Goal: Task Accomplishment & Management: Complete application form

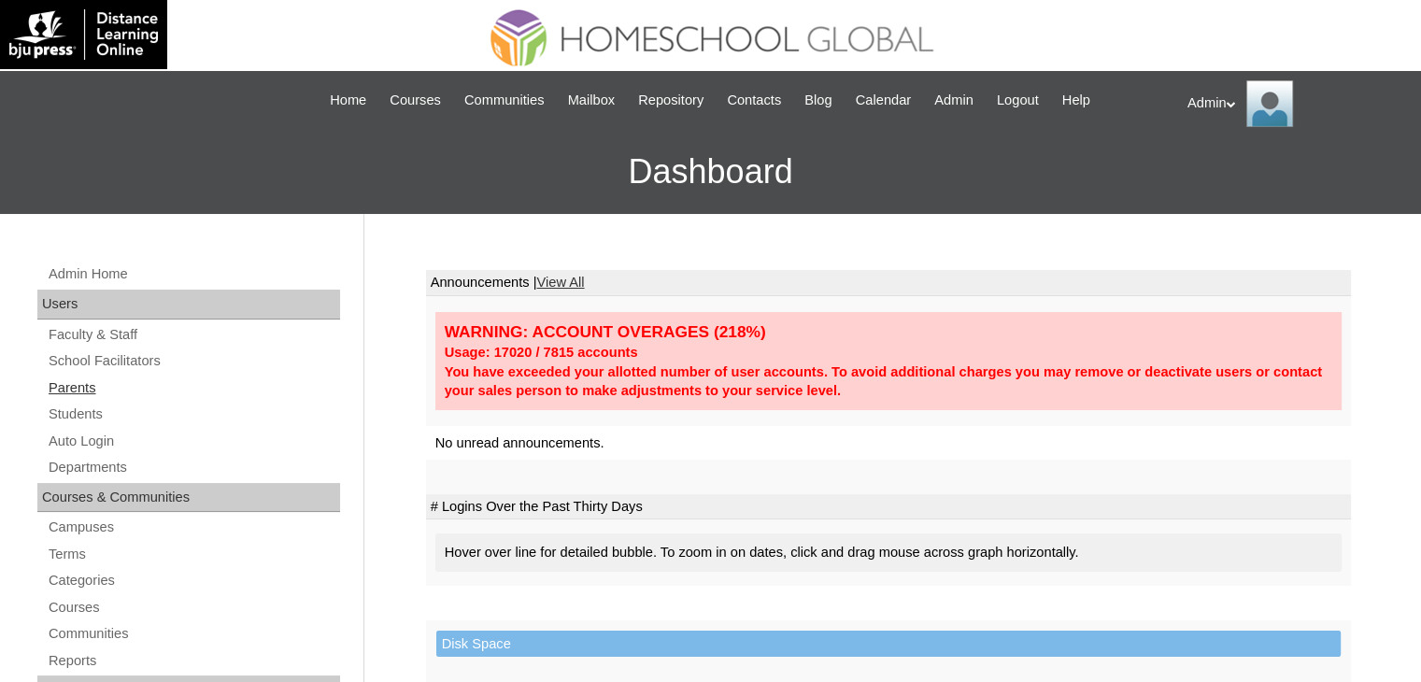
click at [82, 387] on link "Parents" at bounding box center [193, 388] width 293 height 23
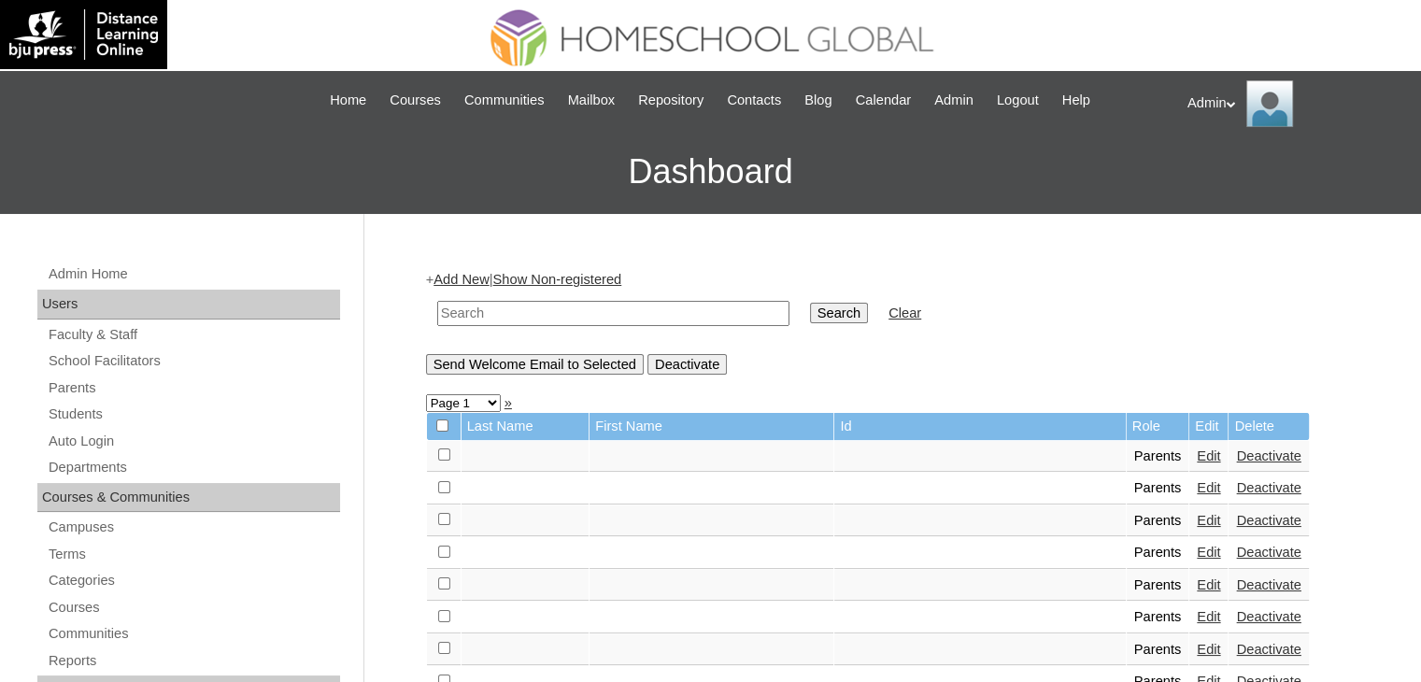
click at [496, 315] on input "text" at bounding box center [613, 313] width 352 height 25
type input "[PERSON_NAME]"
click at [810, 303] on input "Search" at bounding box center [839, 313] width 58 height 21
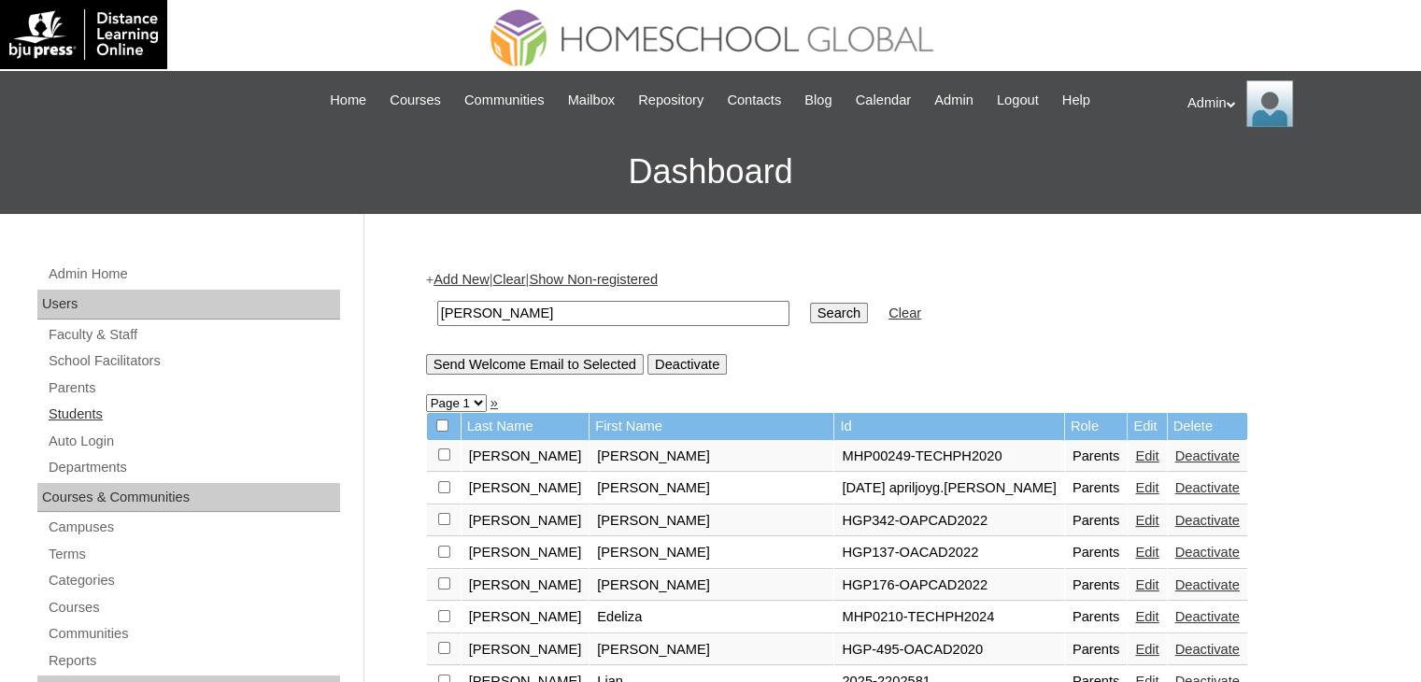
click at [91, 413] on link "Students" at bounding box center [193, 414] width 293 height 23
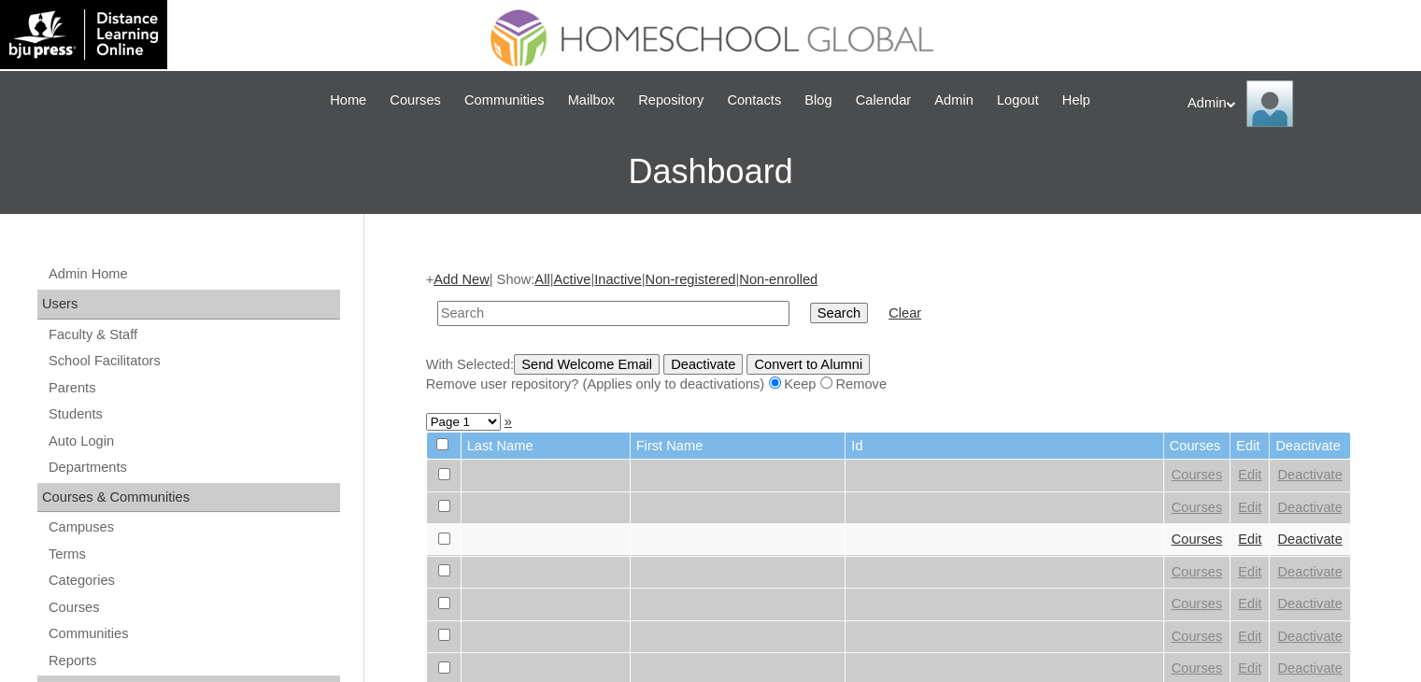
click at [475, 283] on link "Add New" at bounding box center [461, 279] width 55 height 15
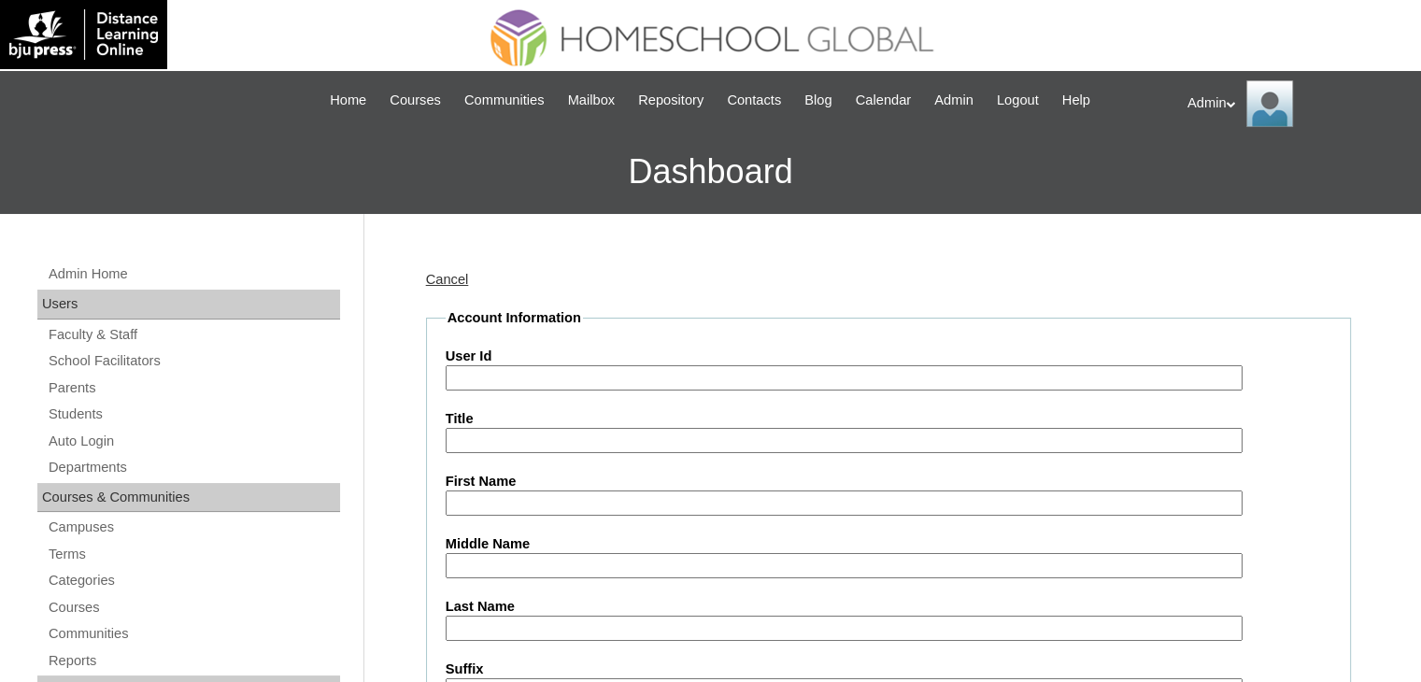
click at [489, 386] on input "User Id" at bounding box center [844, 377] width 797 height 25
paste input "S2025-2504434"
type input "S2025-2504434"
click at [559, 502] on input "First Name" at bounding box center [844, 503] width 797 height 25
click at [490, 621] on input "Last Name" at bounding box center [844, 628] width 797 height 25
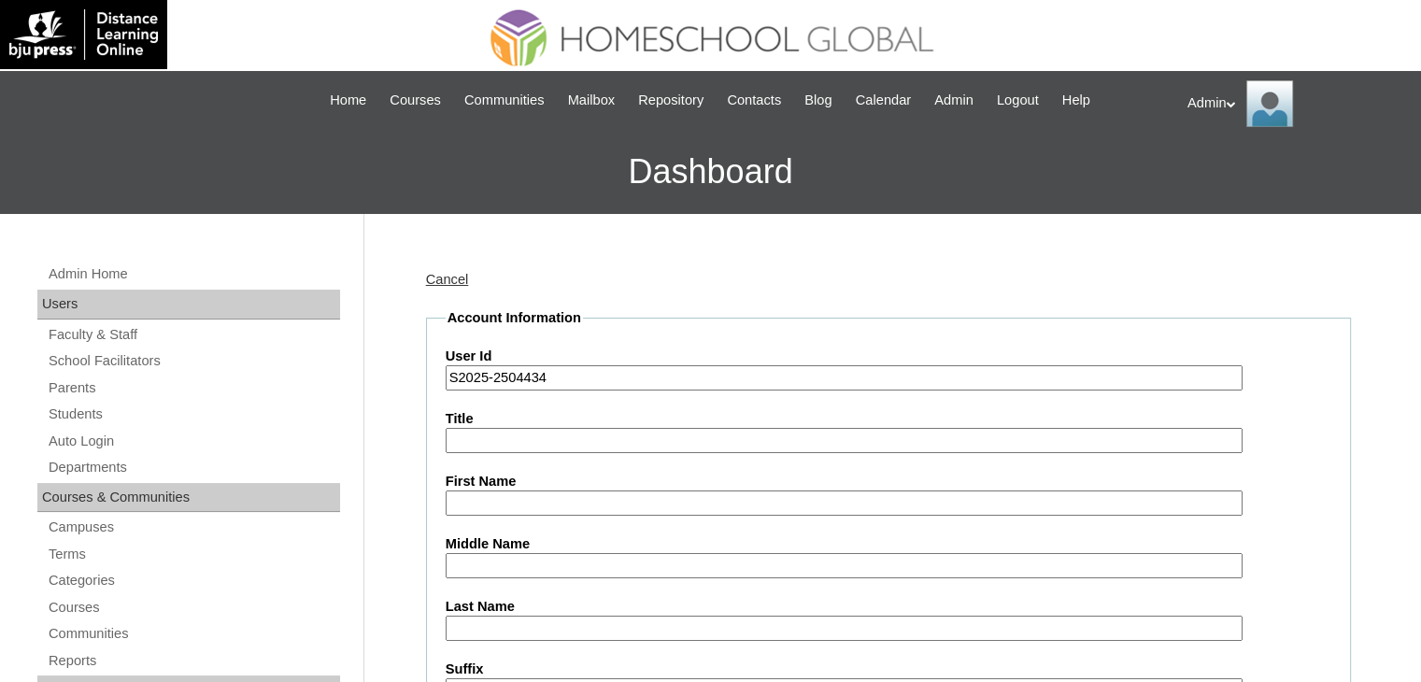
paste input "[PERSON_NAME]"
type input "[PERSON_NAME]"
paste input "Johan Mikel"
click at [579, 568] on input "Middle Name" at bounding box center [844, 565] width 797 height 25
drag, startPoint x: 558, startPoint y: 562, endPoint x: 408, endPoint y: 578, distance: 150.5
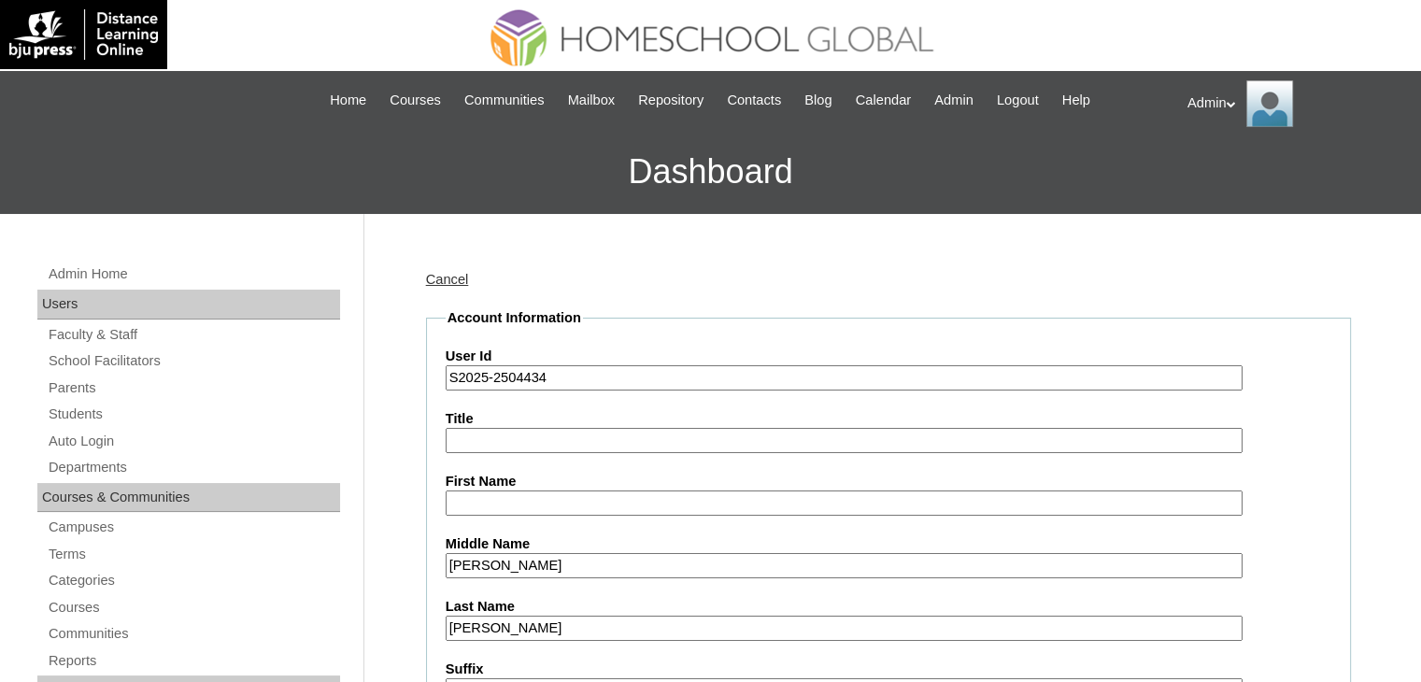
paste input "Malayao"
type input "Malayao"
click at [478, 503] on input "First Name" at bounding box center [844, 503] width 797 height 25
paste input "Johan Mikel"
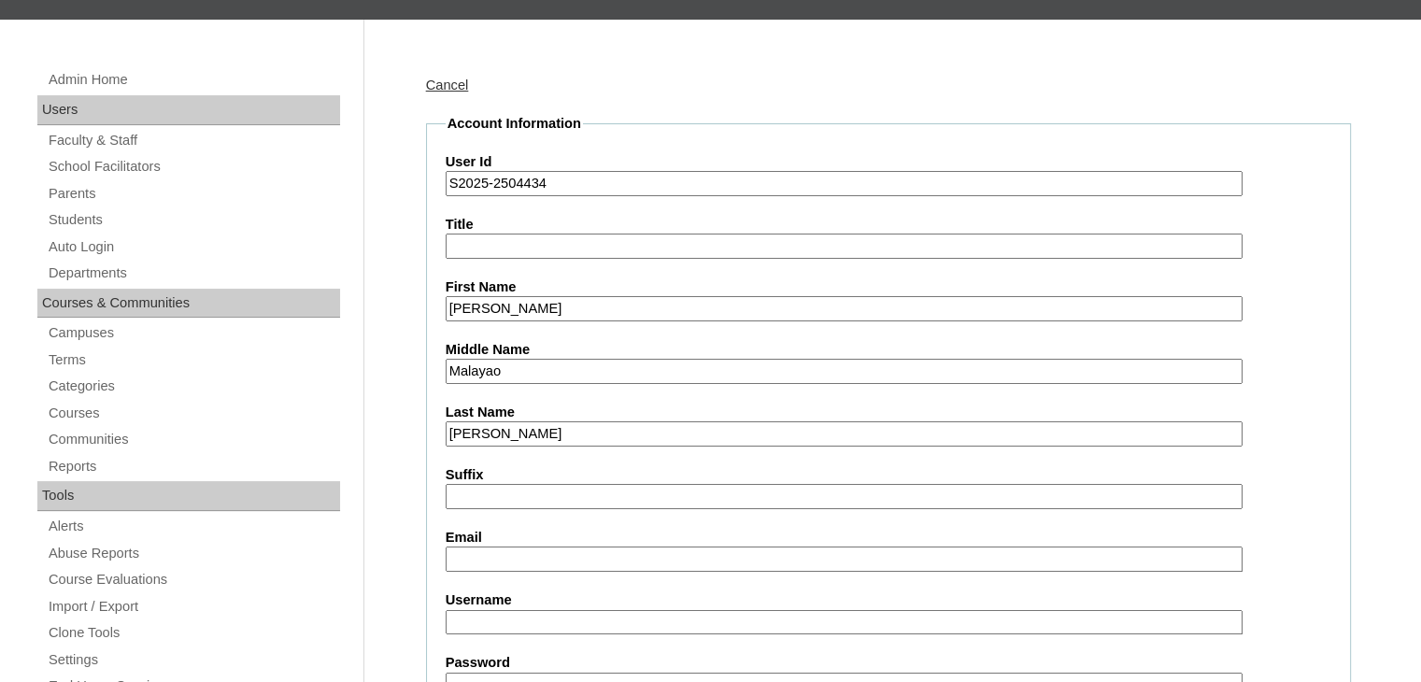
scroll to position [196, 0]
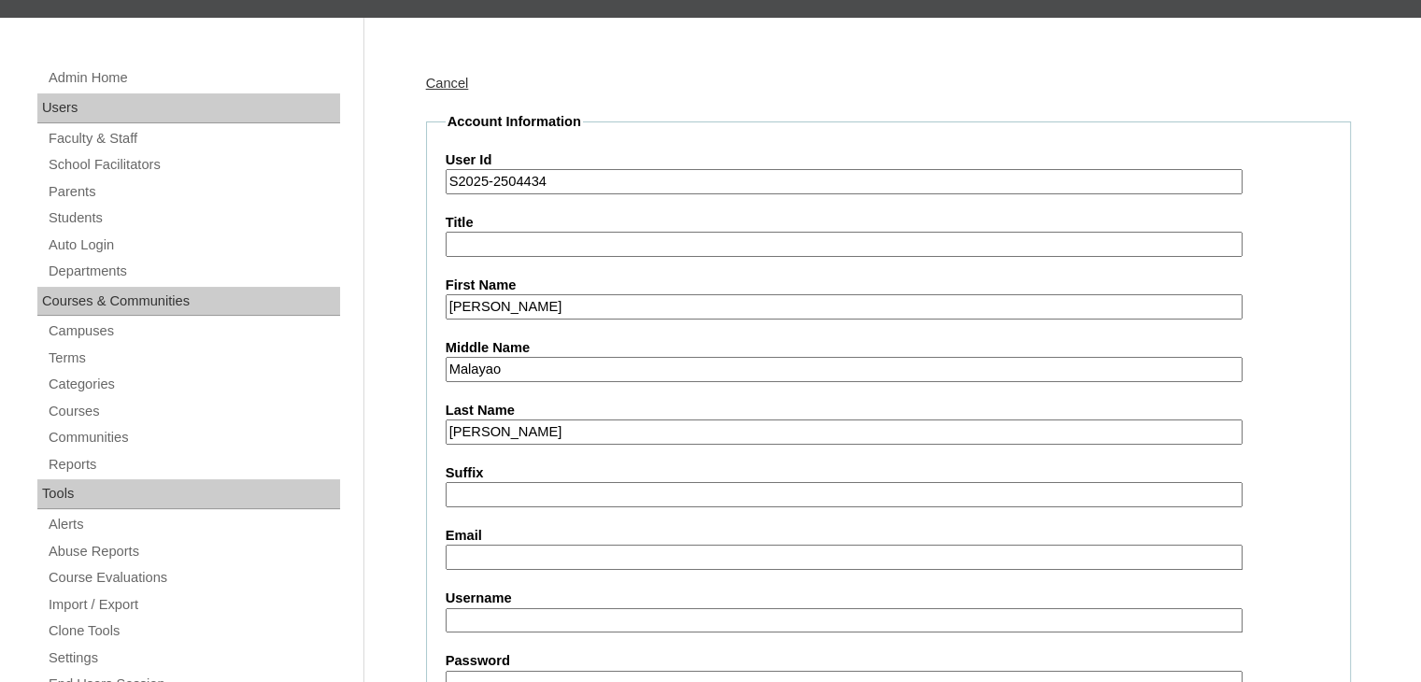
type input "Johan Mikel"
click at [558, 545] on input "Email" at bounding box center [844, 557] width 797 height 25
paste input "chonalynmalayao@ymail.com"
type input "chonalynmalayao@ymail.com"
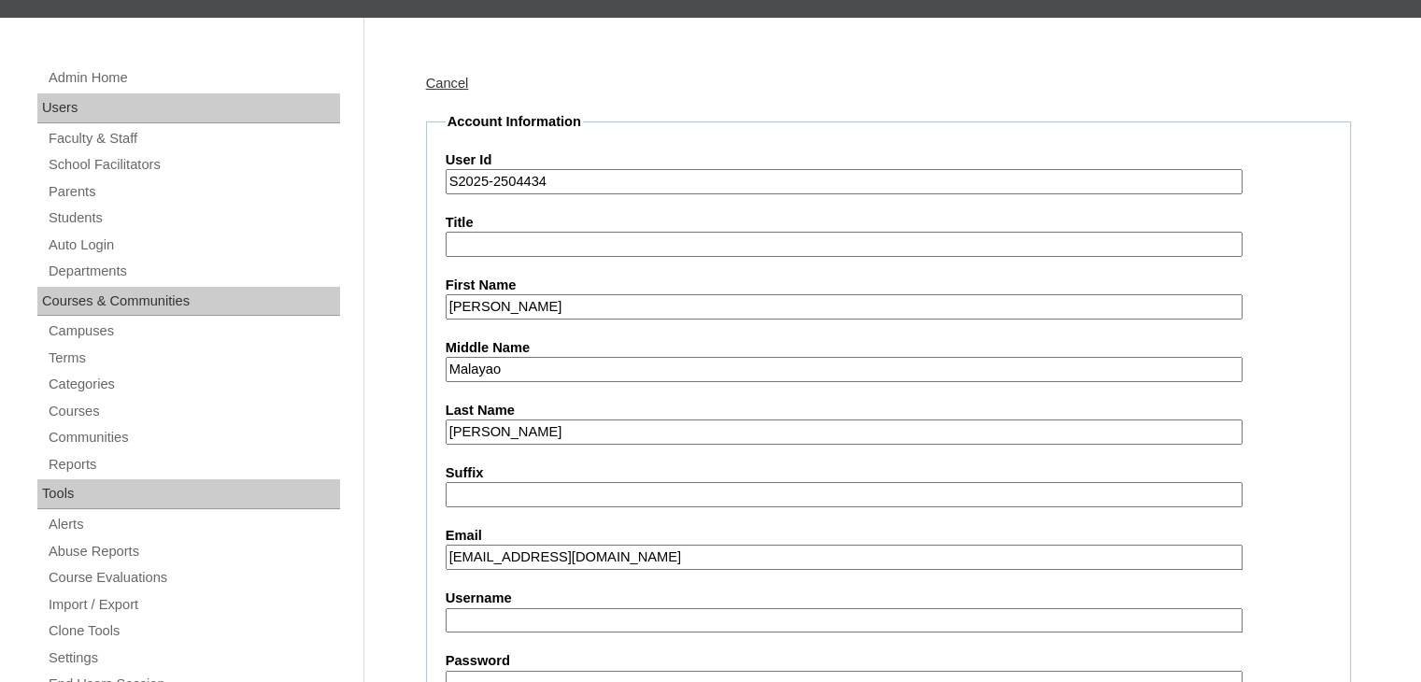
click at [531, 623] on input "Username" at bounding box center [844, 620] width 797 height 25
paste input "chonalynmal.galang"
type input "chonalynmal.galang"
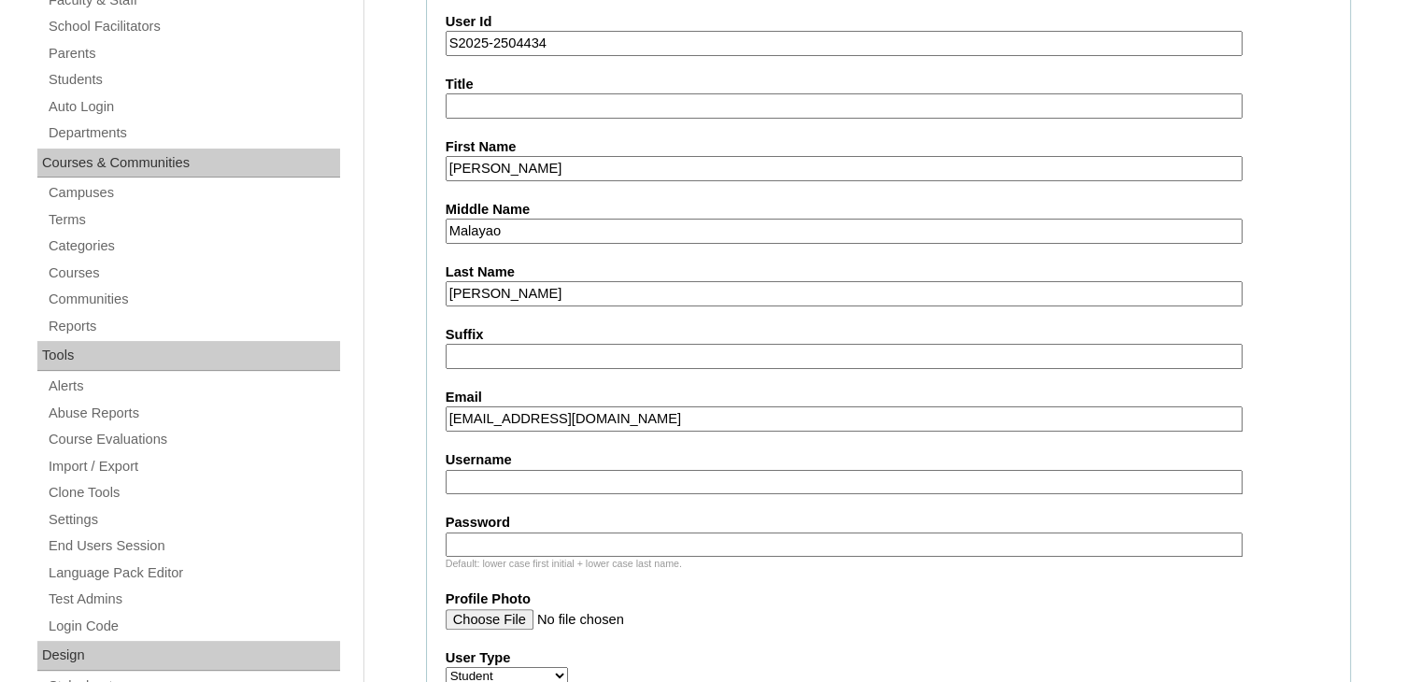
paste input "johanmik.galang"
type input "johanmik.galang"
click at [489, 536] on input "Password" at bounding box center [844, 545] width 797 height 25
type input "DLOS2025"
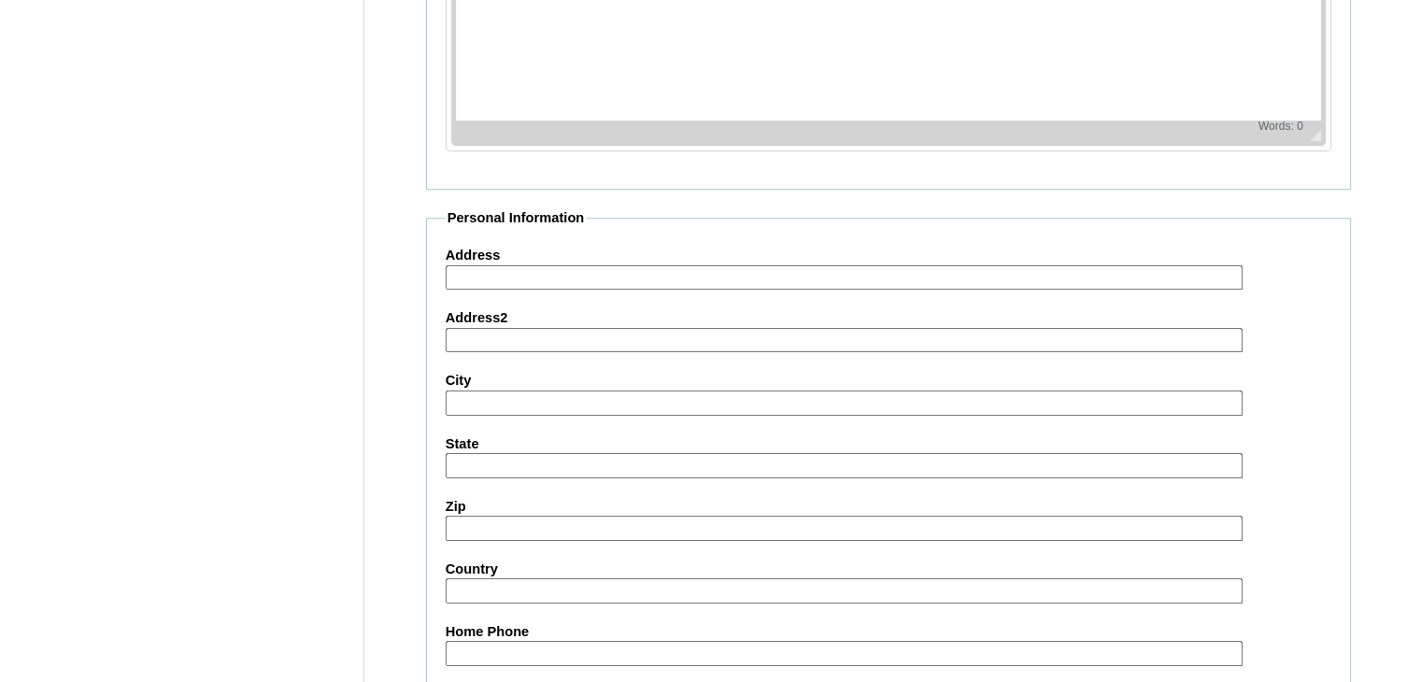
scroll to position [2142, 0]
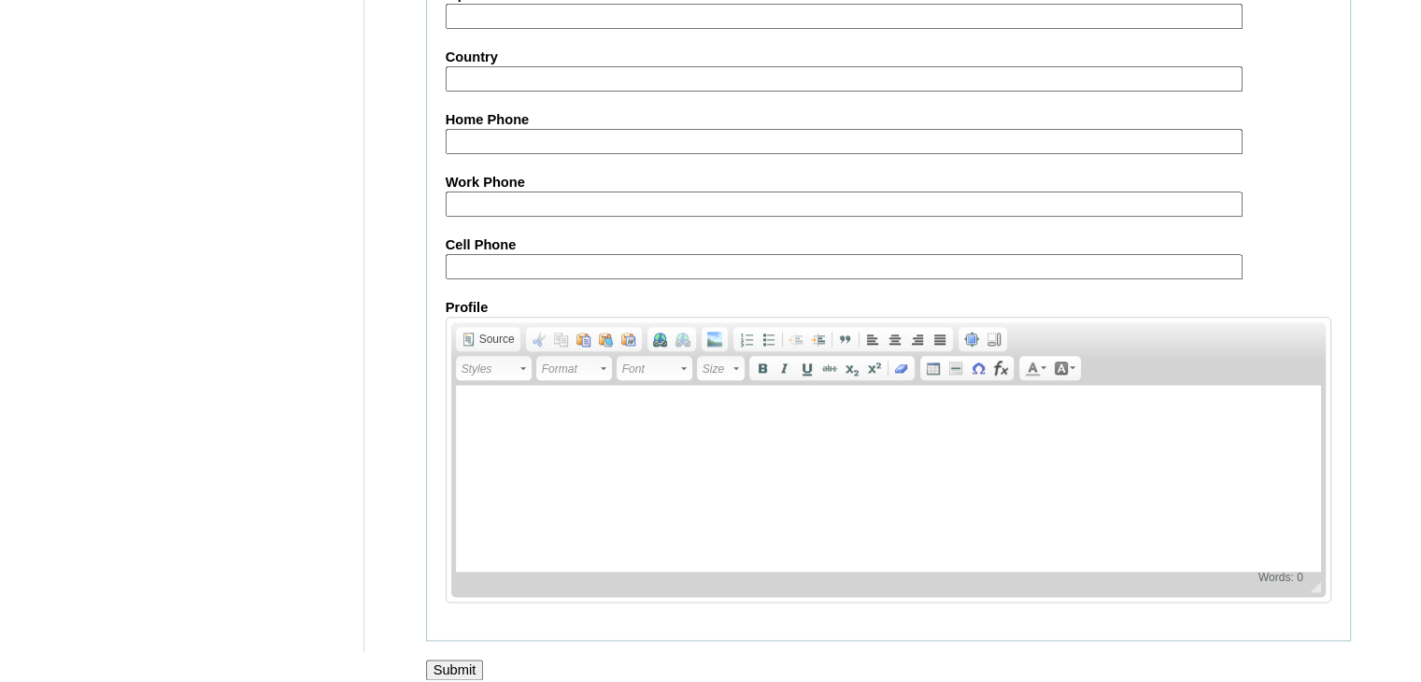
click at [449, 660] on input "Submit" at bounding box center [455, 670] width 58 height 21
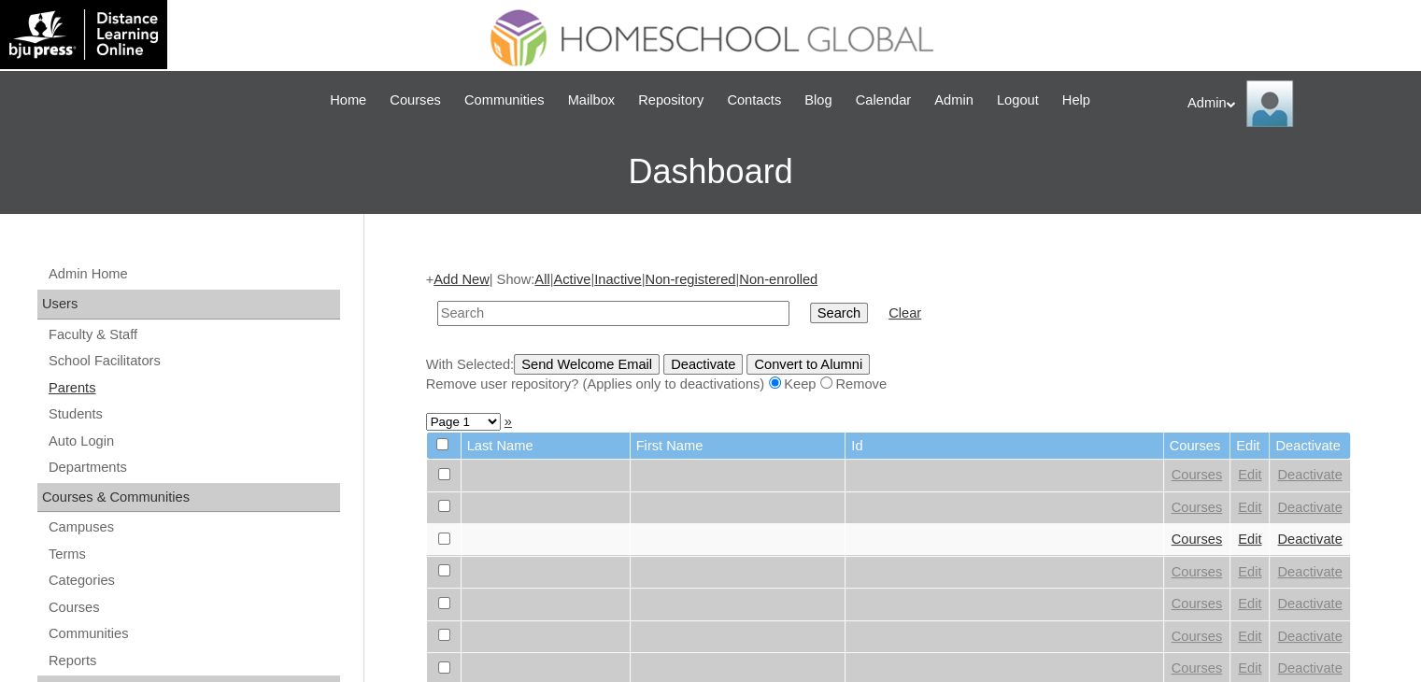
click at [80, 377] on link "Parents" at bounding box center [193, 388] width 293 height 23
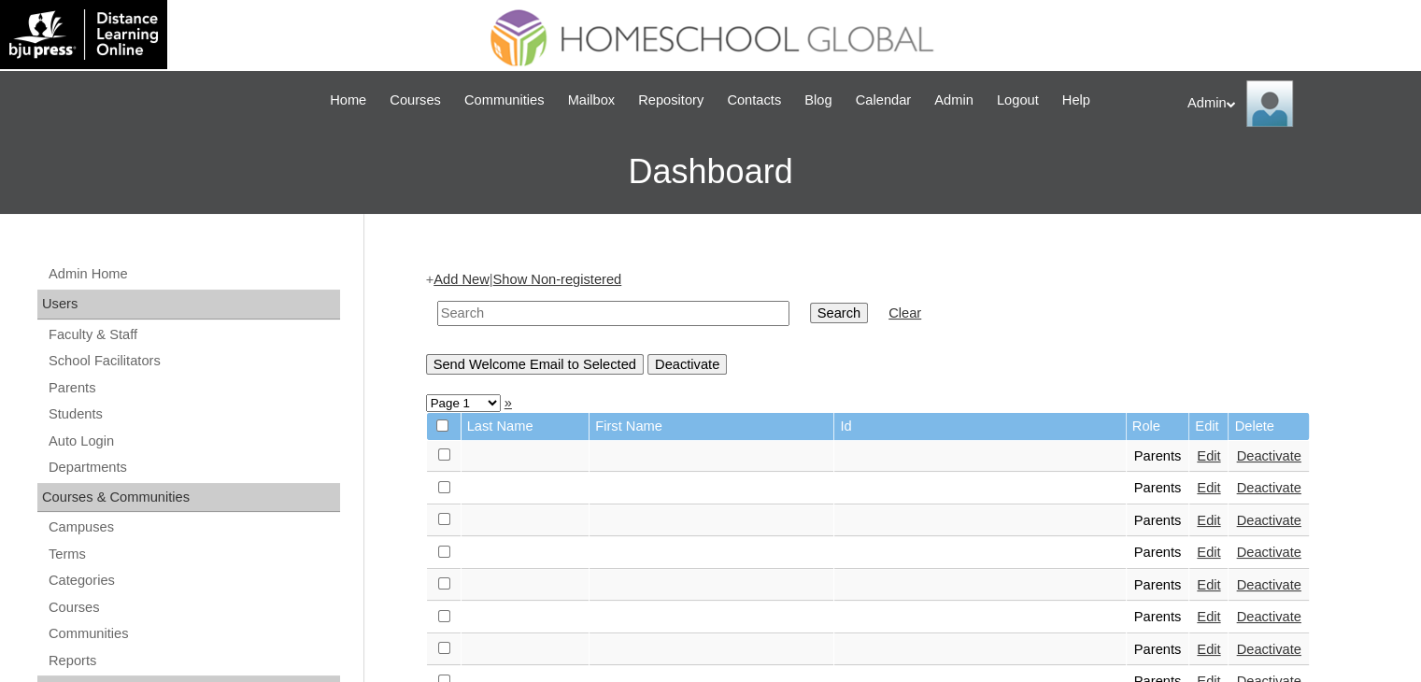
click at [476, 290] on table "Search Clear" at bounding box center [679, 314] width 507 height 48
click at [475, 281] on link "Add New" at bounding box center [461, 279] width 55 height 15
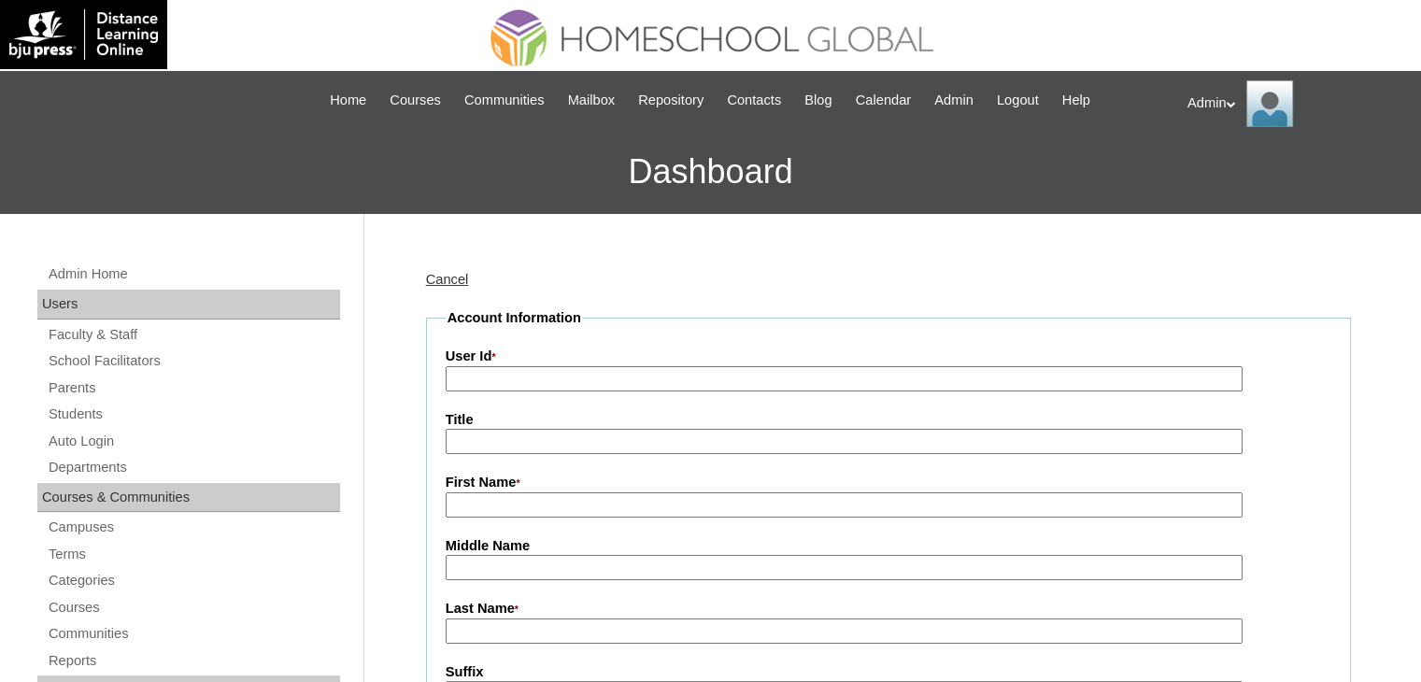
click at [495, 380] on input "User Id *" at bounding box center [844, 378] width 797 height 25
paste input "2025-2504434"
type input "2025-2504434"
click at [528, 494] on input "First Name *" at bounding box center [844, 505] width 797 height 25
paste input "Chonalyn Malayao Galang"
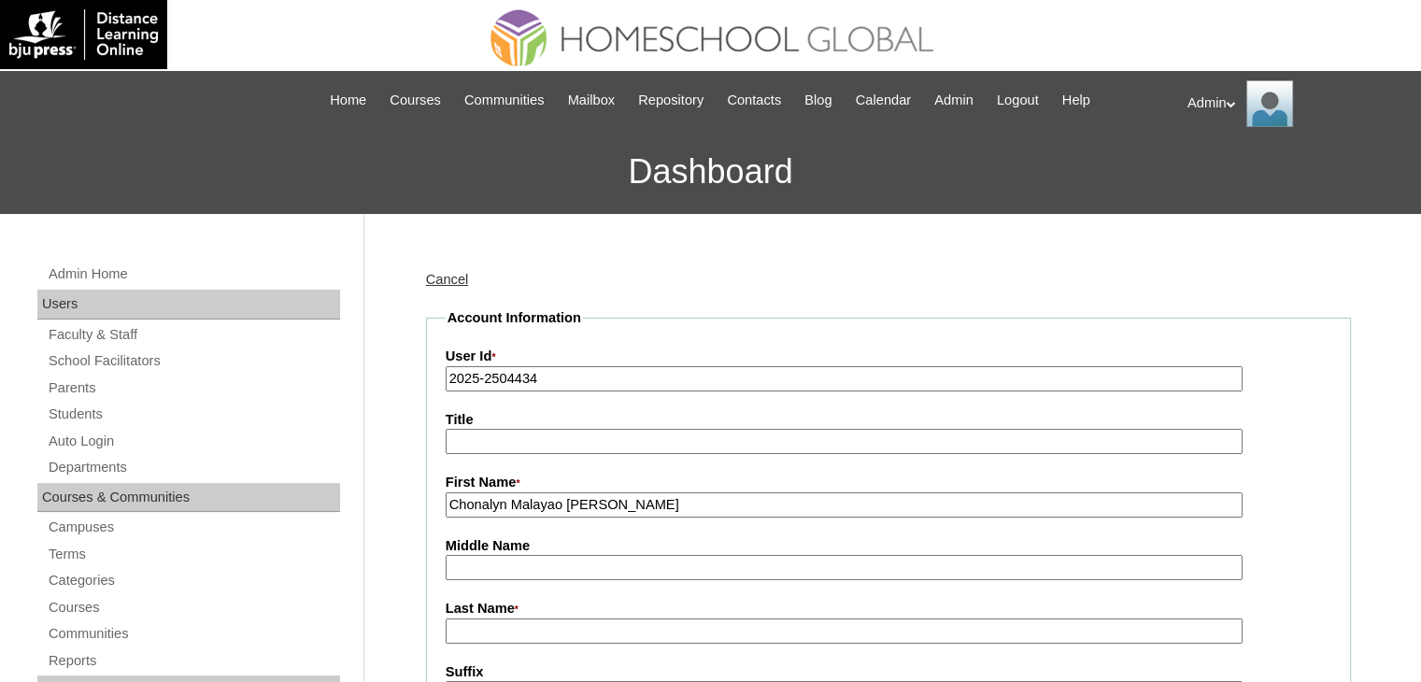
click at [520, 566] on input "Middle Name" at bounding box center [844, 567] width 797 height 25
drag, startPoint x: 579, startPoint y: 498, endPoint x: 520, endPoint y: 508, distance: 60.7
click at [520, 508] on input "Chonalyn Malayao Galang" at bounding box center [844, 505] width 797 height 25
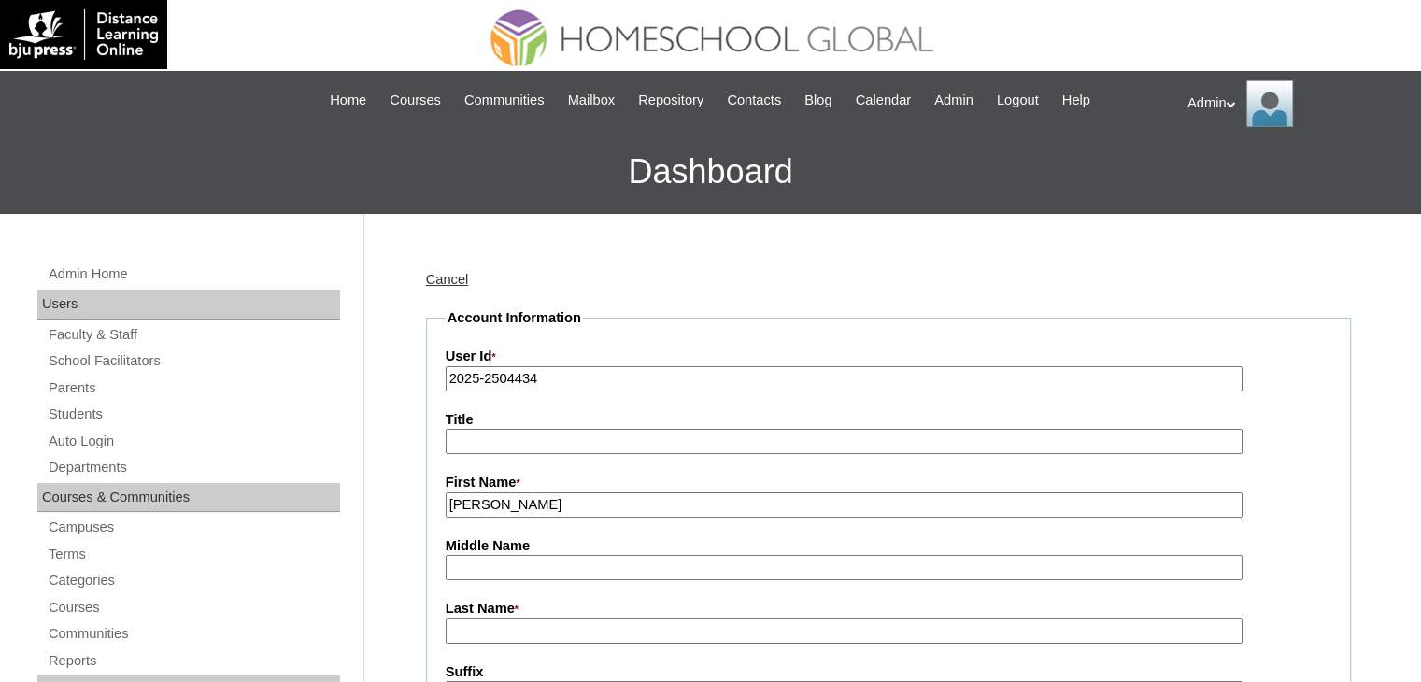
type input "Chonalyn Galang"
click at [468, 567] on input "Middle Name" at bounding box center [844, 567] width 797 height 25
paste input "Malayao"
type input "Malayao"
drag, startPoint x: 581, startPoint y: 506, endPoint x: 514, endPoint y: 509, distance: 67.4
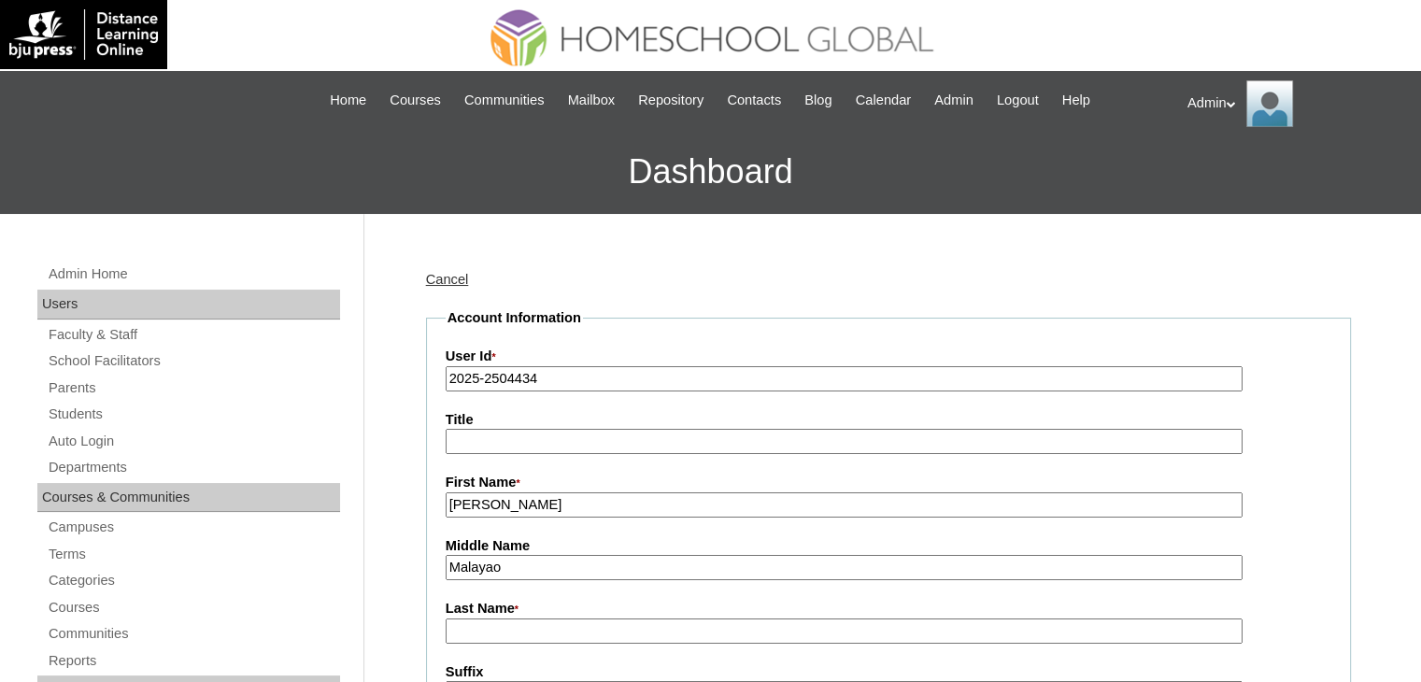
click at [514, 509] on input "Chonalyn Galang" at bounding box center [844, 505] width 797 height 25
type input "Chonalyn"
click at [446, 636] on input "Last Name *" at bounding box center [844, 631] width 797 height 25
paste input "[PERSON_NAME]"
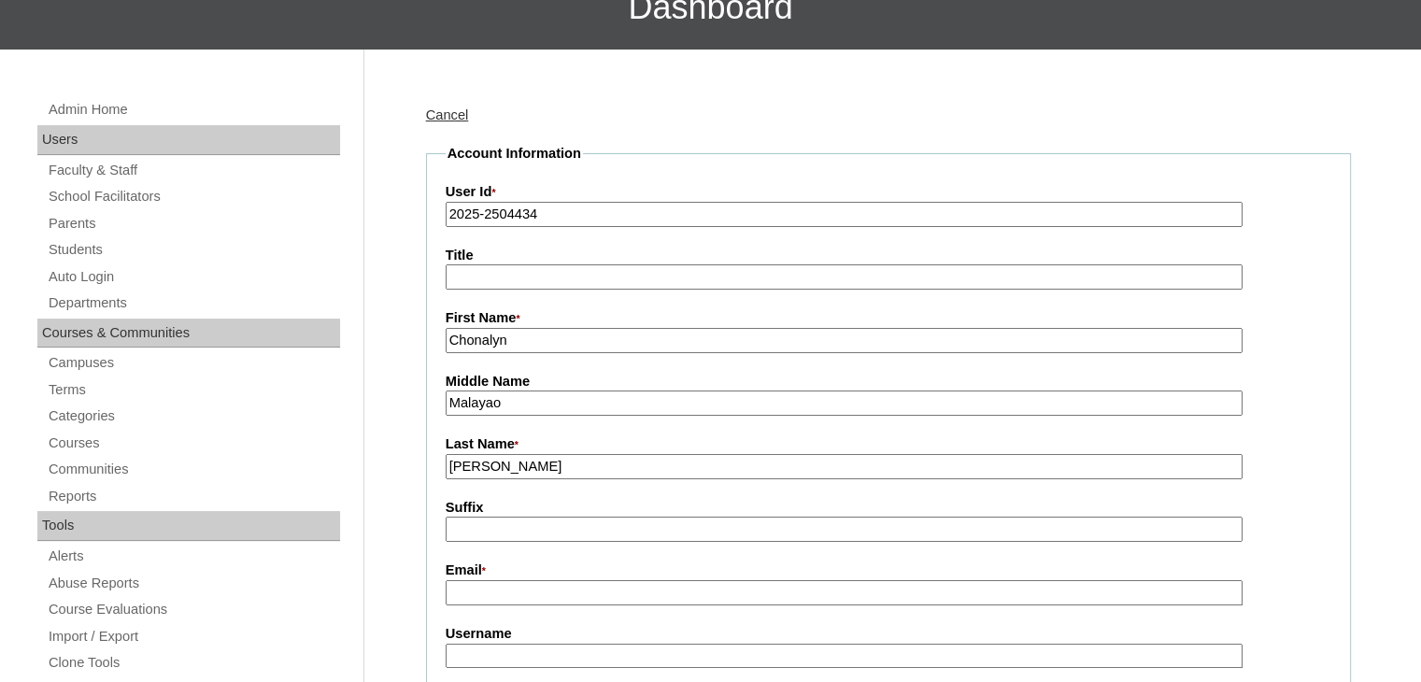
scroll to position [167, 0]
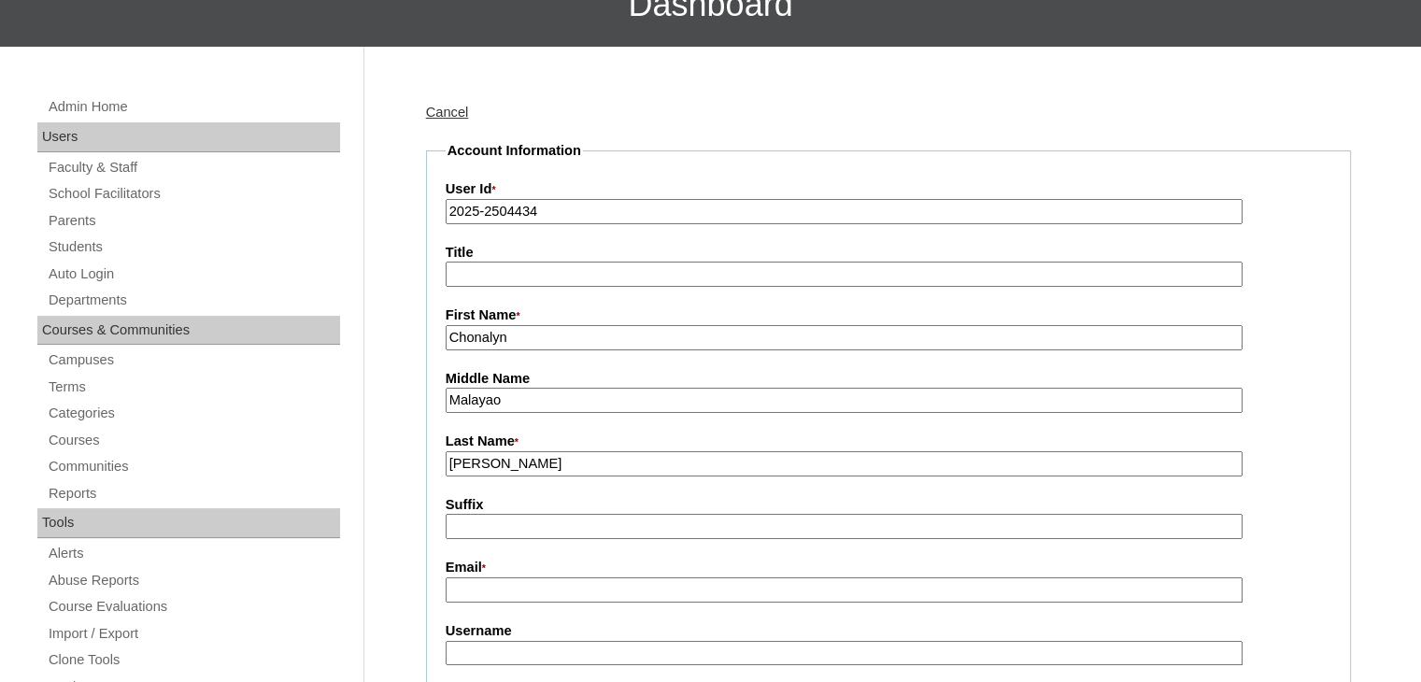
type input "[PERSON_NAME]"
click at [531, 591] on input "Email *" at bounding box center [844, 590] width 797 height 25
paste input "chonalynmalayao@ymail.com"
type input "chonalynmalayao@ymail.com"
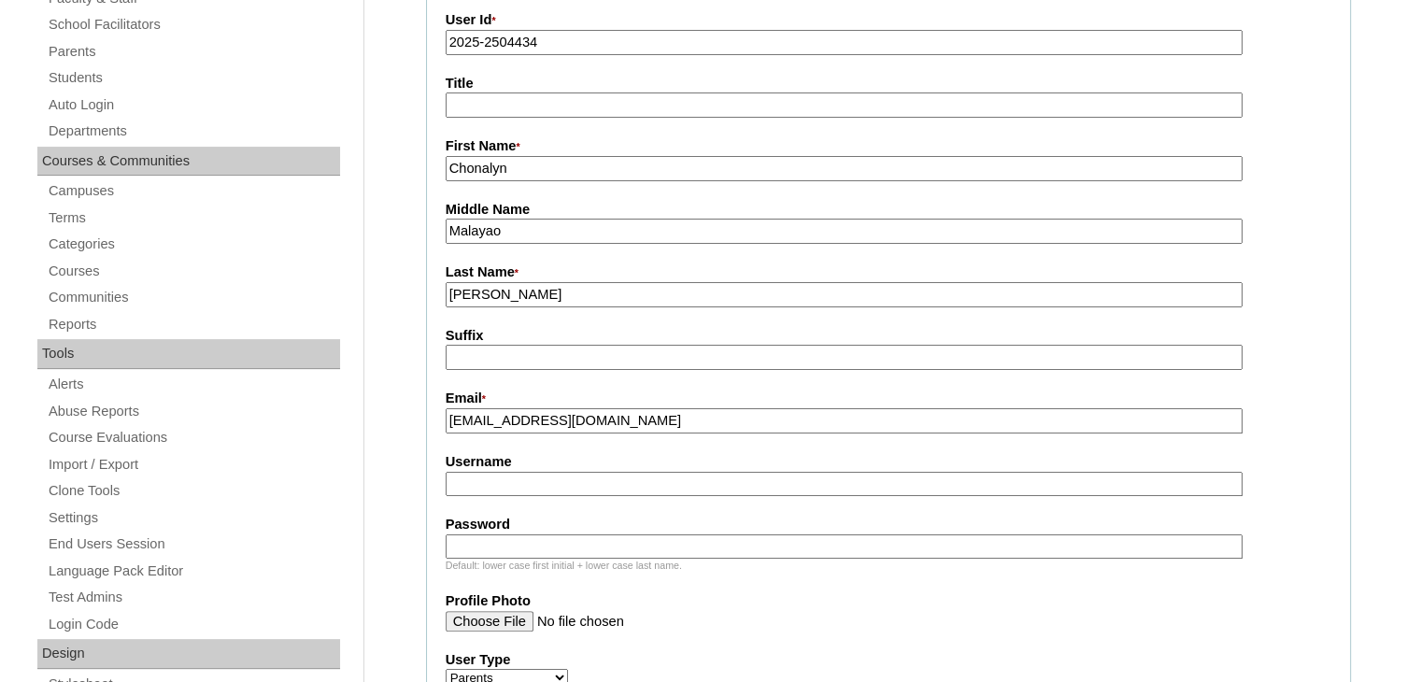
scroll to position [351, 0]
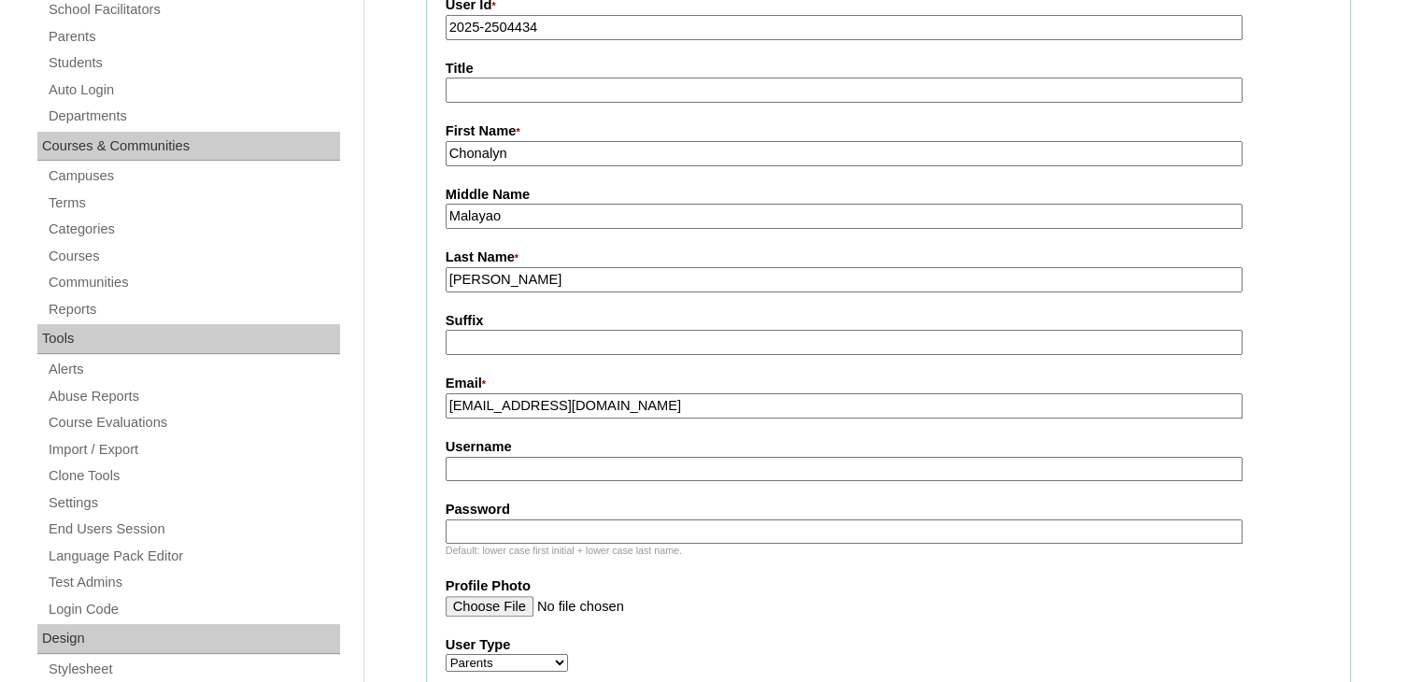
click at [550, 467] on input "Username" at bounding box center [844, 469] width 797 height 25
paste input "chonalynmal.galang"
type input "chonalynmal.galang"
click at [505, 533] on input "Password" at bounding box center [844, 532] width 797 height 25
type input "DLOF2025"
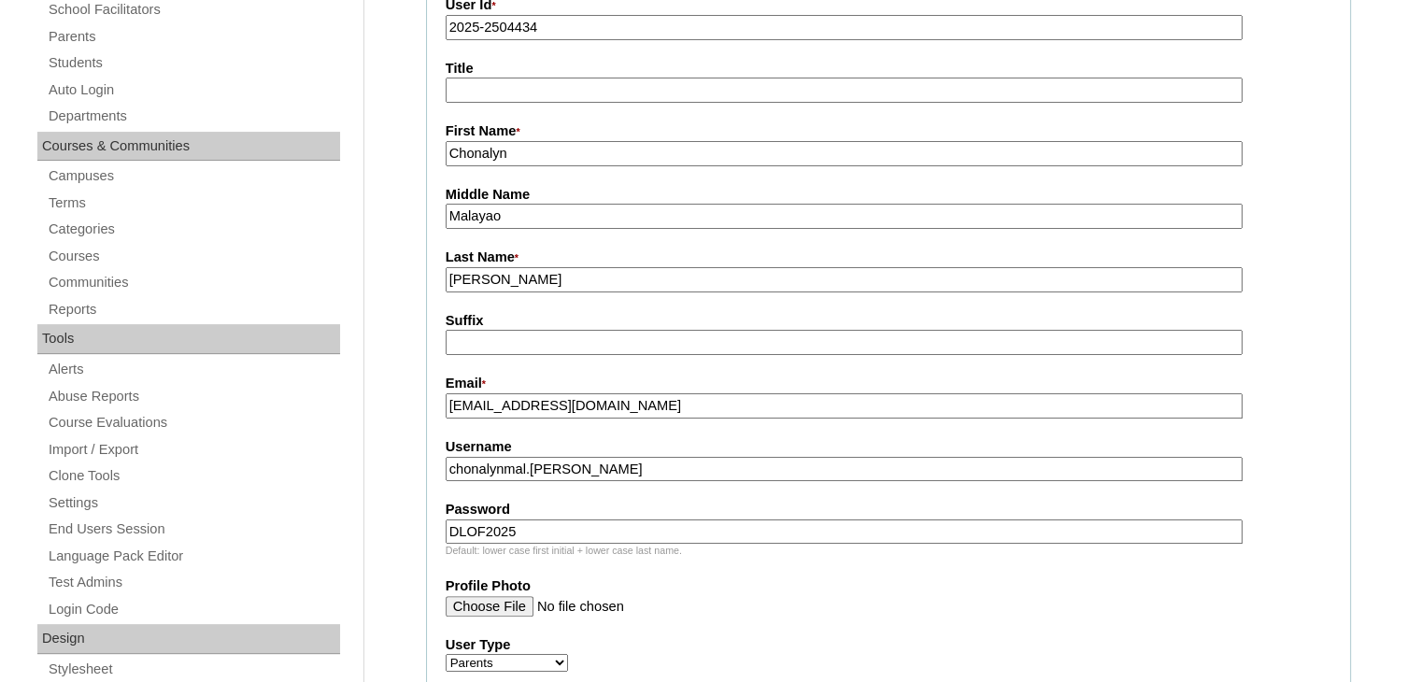
click at [761, 578] on label "Profile Photo" at bounding box center [889, 587] width 886 height 20
click at [761, 596] on input "Profile Photo" at bounding box center [844, 606] width 797 height 21
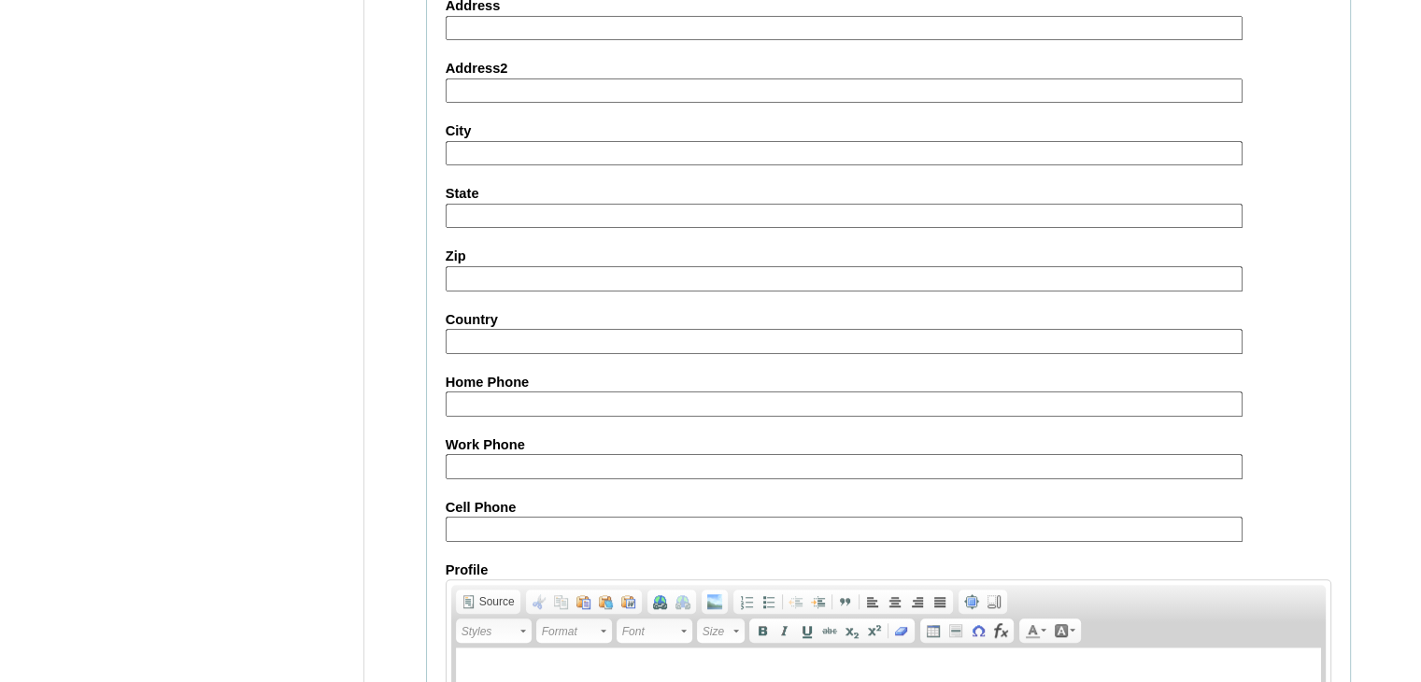
scroll to position [1824, 0]
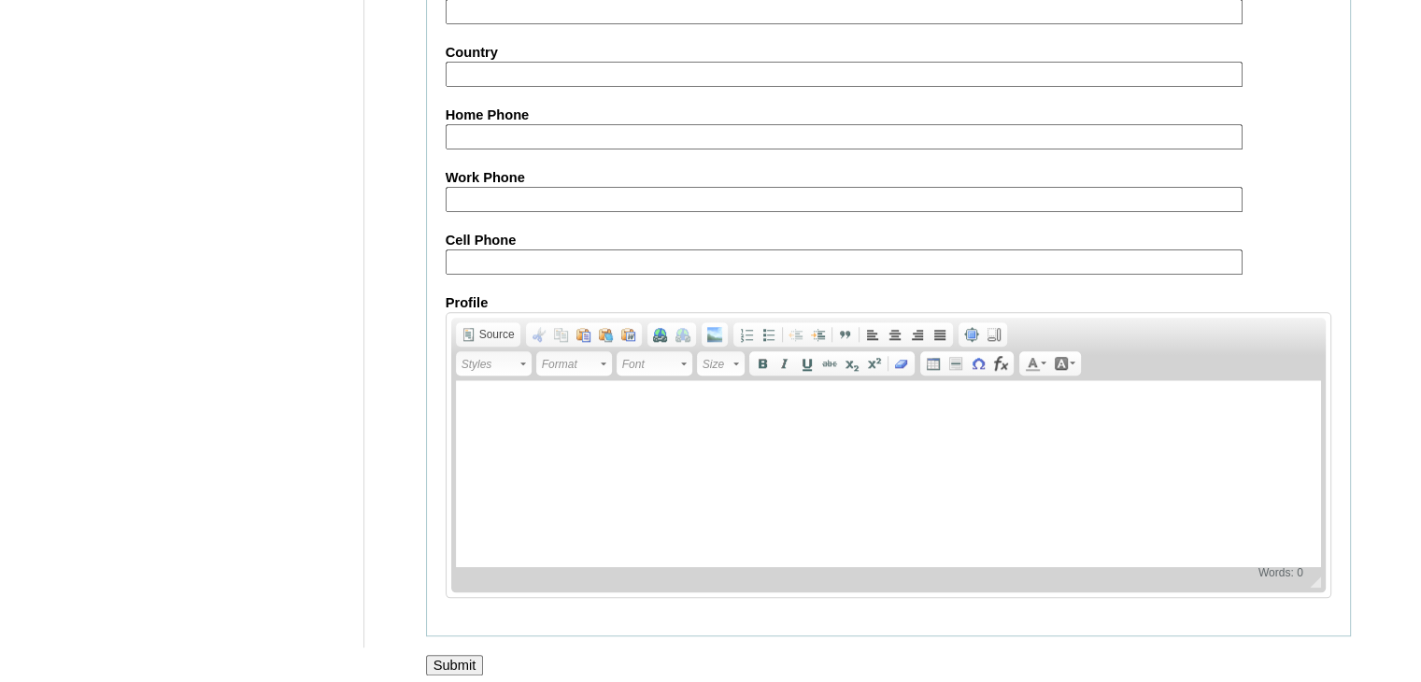
click at [457, 661] on input "Submit" at bounding box center [455, 665] width 58 height 21
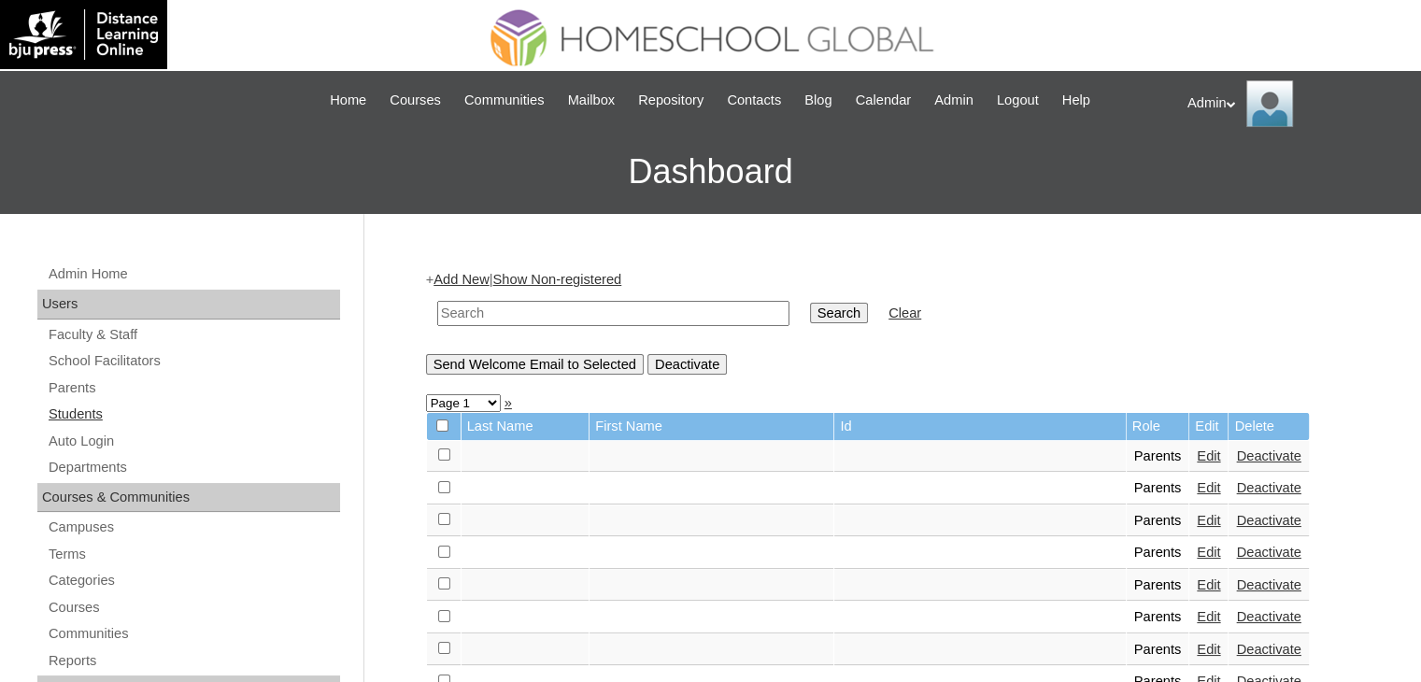
click at [75, 417] on link "Students" at bounding box center [193, 414] width 293 height 23
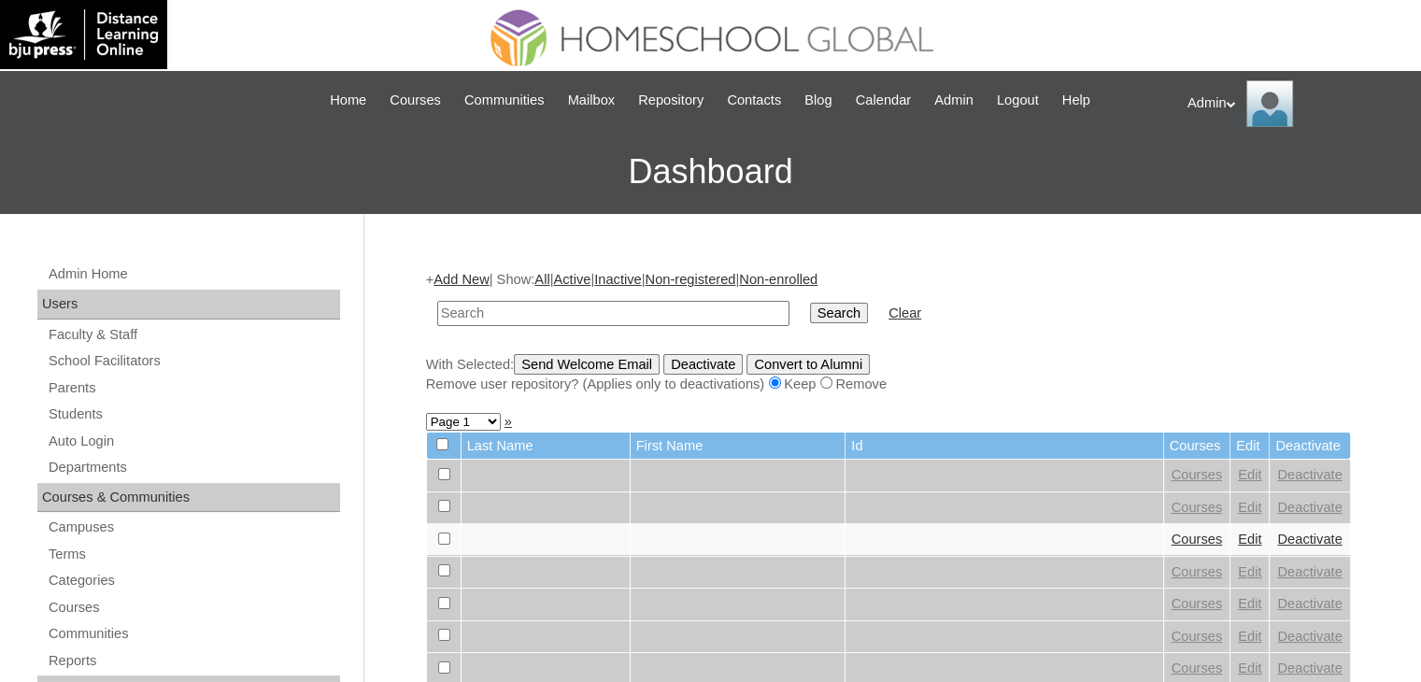
paste input "[PERSON_NAME]"
type input "[PERSON_NAME]"
click at [810, 303] on input "Search" at bounding box center [839, 313] width 58 height 21
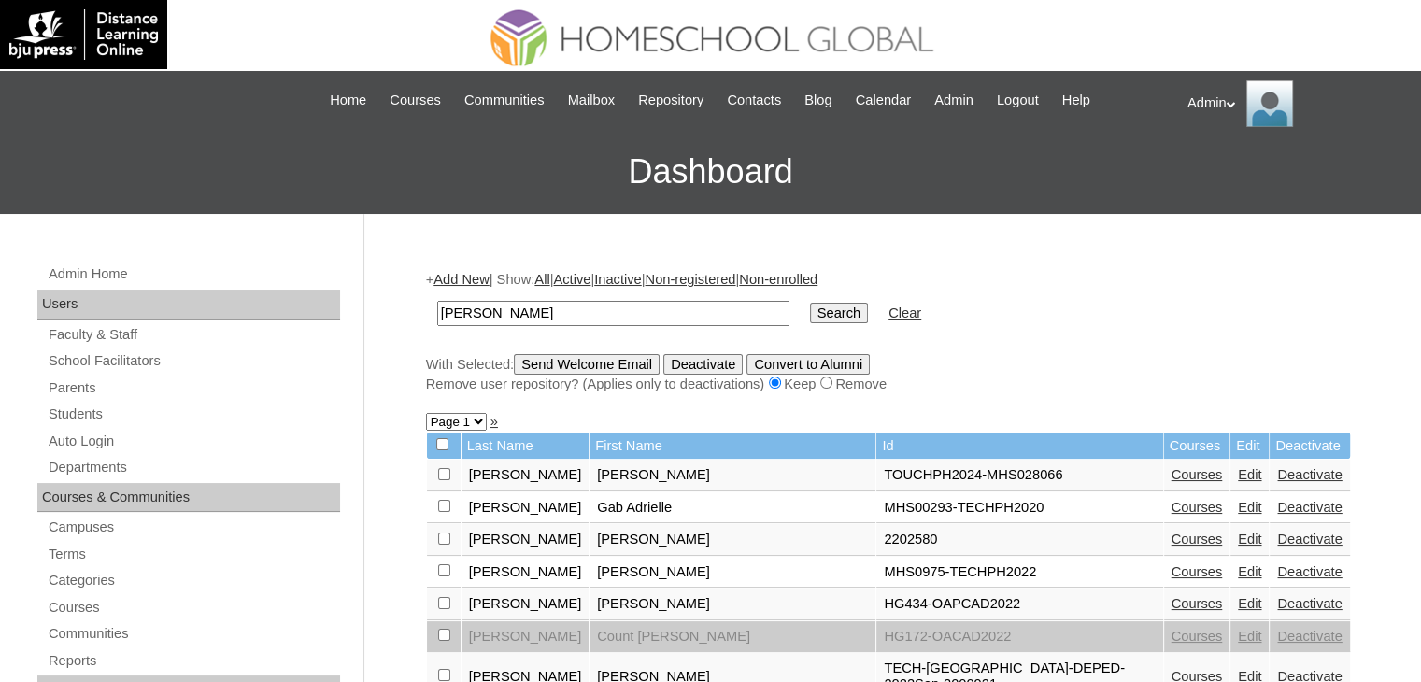
scroll to position [161, 0]
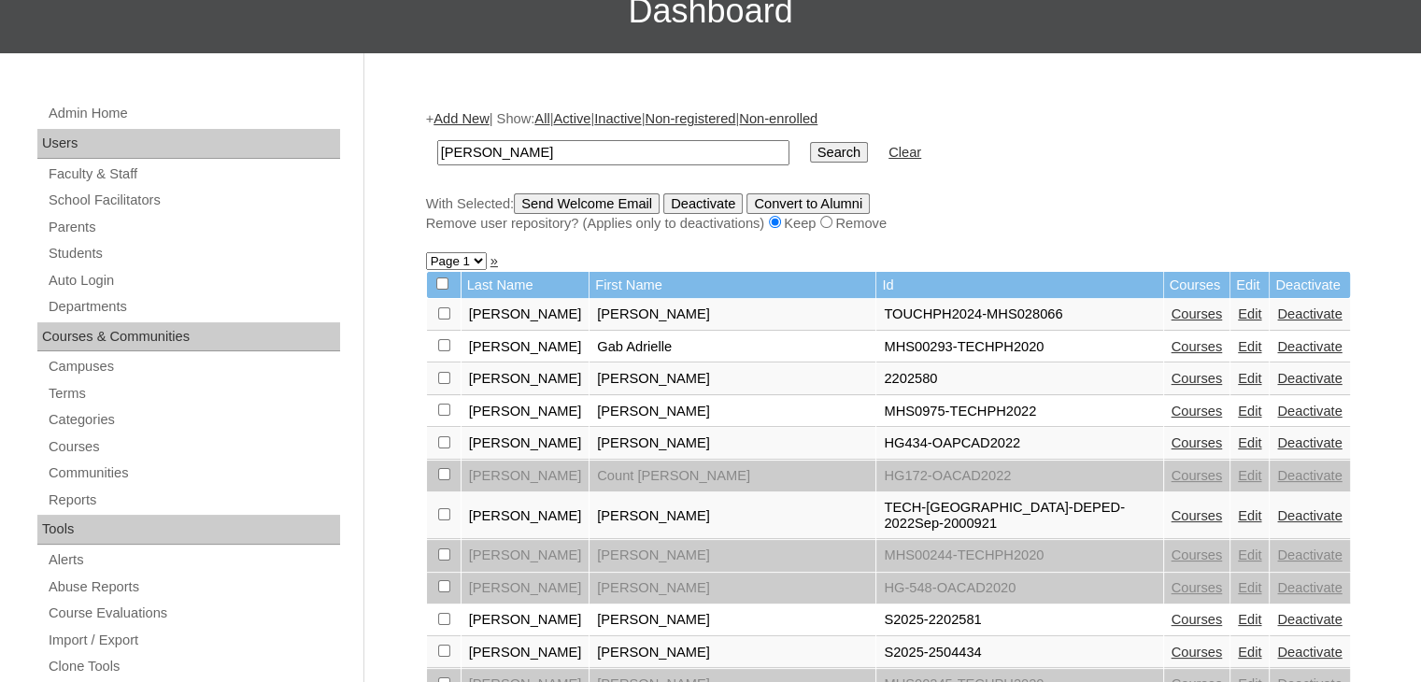
click at [1238, 645] on link "Edit" at bounding box center [1249, 652] width 23 height 15
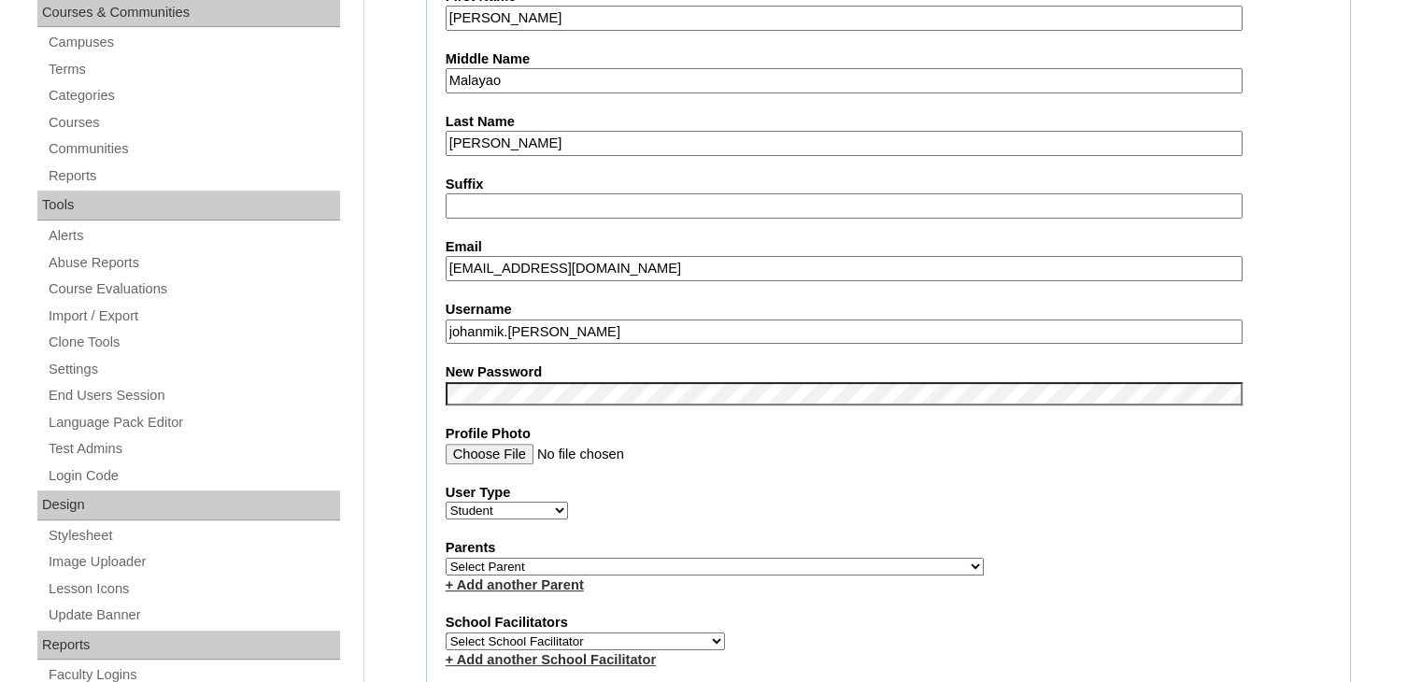
scroll to position [489, 0]
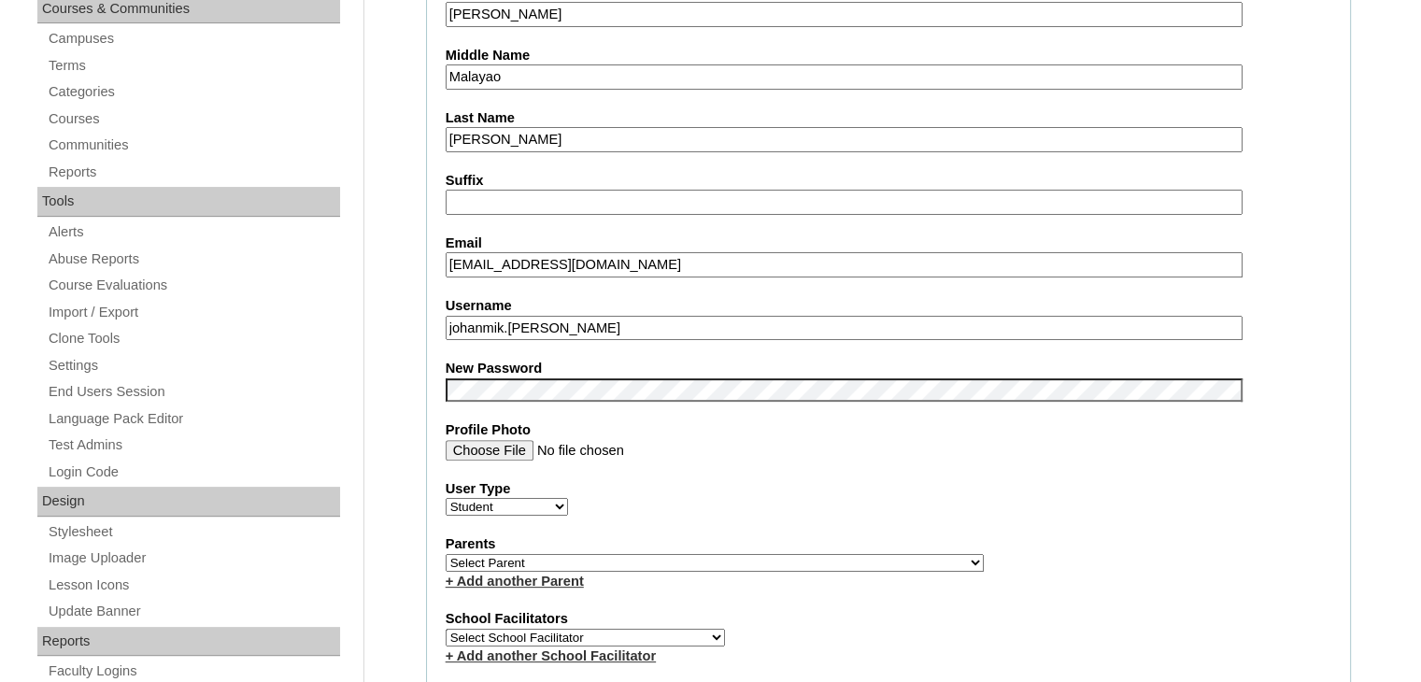
click at [624, 554] on select "Select Parent , , , , , , , , , , , , , , , , , , , , , , , , , , , , , , , , ,…" at bounding box center [715, 563] width 538 height 18
select select "44164"
click at [446, 554] on select "Select Parent , , , , , , , , , , , , , , , , , , , , , , , , , , , , , , , , ,…" at bounding box center [715, 563] width 538 height 18
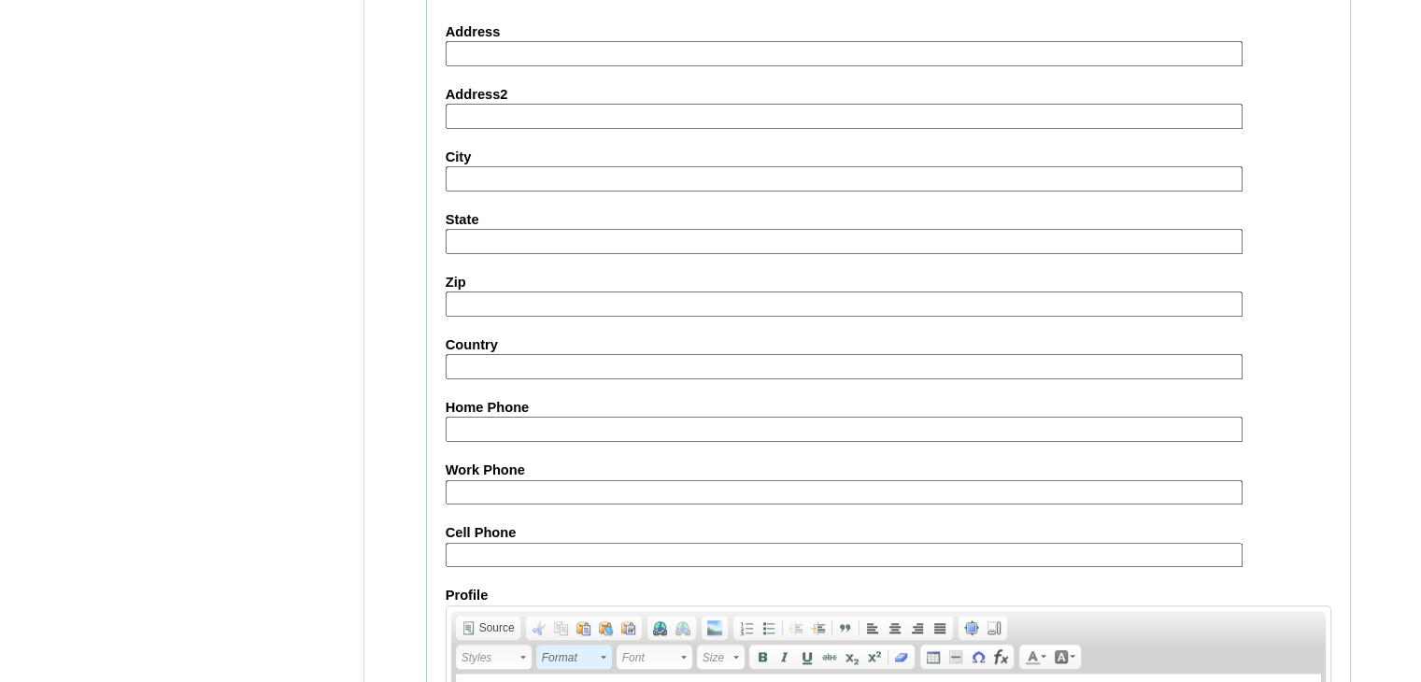
scroll to position [2128, 0]
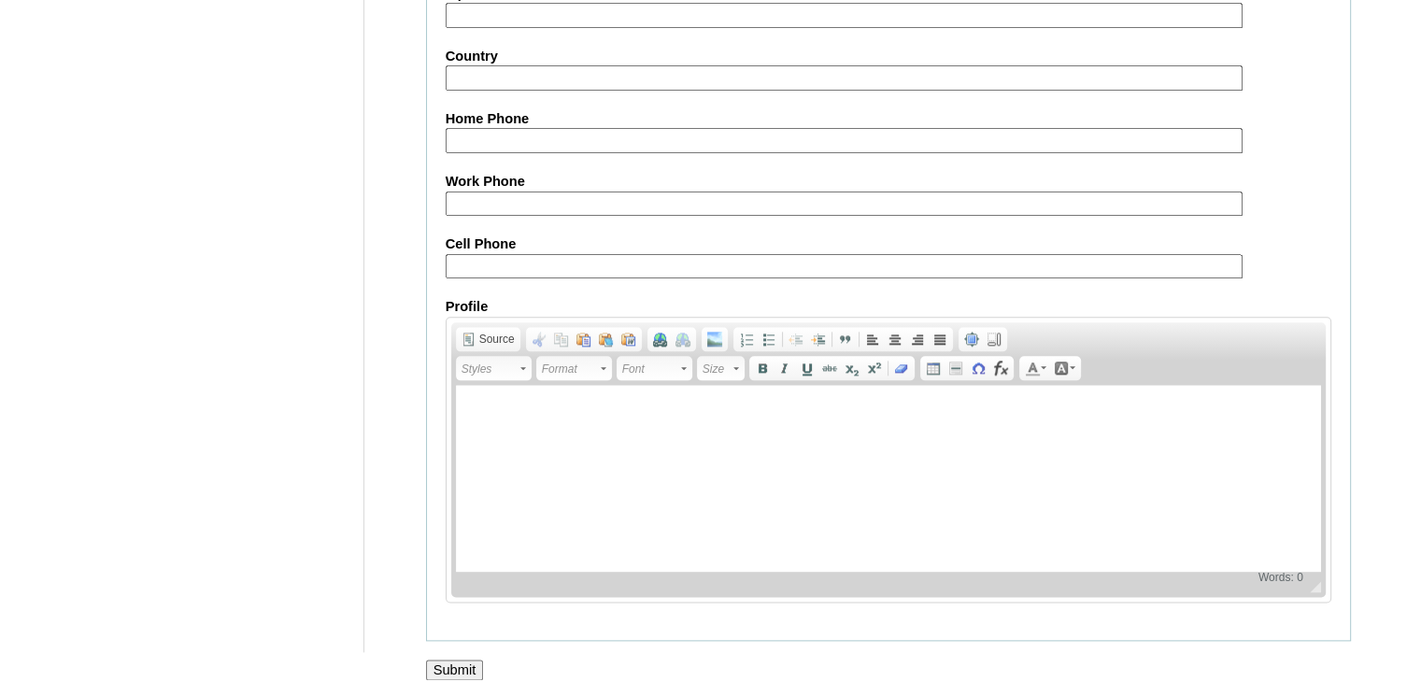
click at [443, 661] on input "Submit" at bounding box center [455, 670] width 58 height 21
click at [451, 660] on input "Submit" at bounding box center [455, 670] width 58 height 21
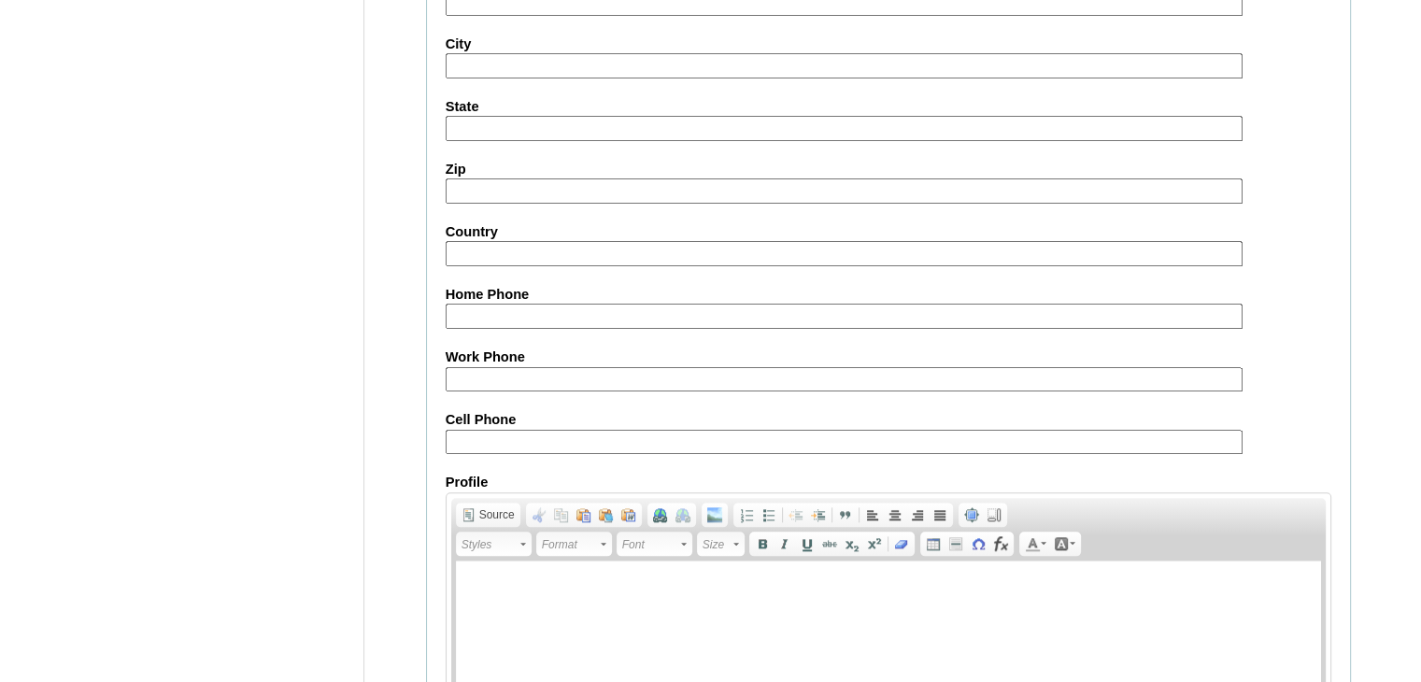
scroll to position [2146, 0]
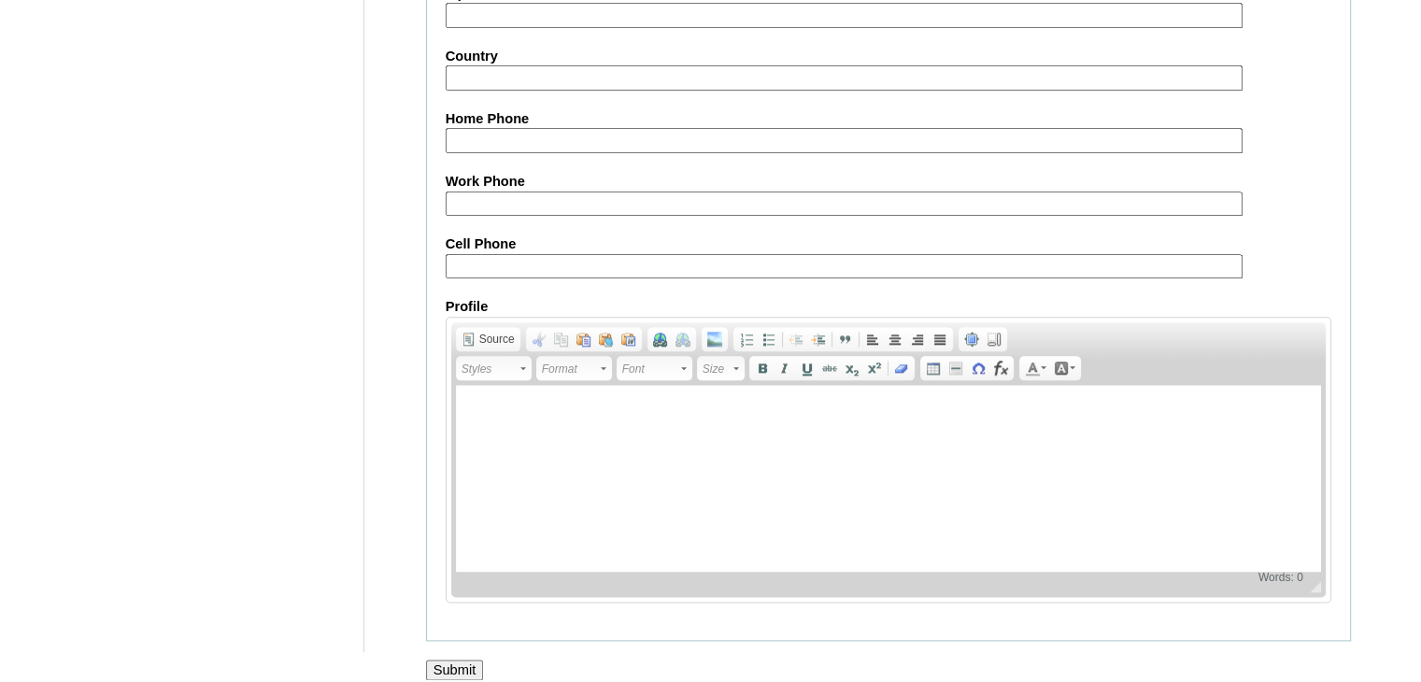
click at [465, 660] on input "Submit" at bounding box center [455, 670] width 58 height 21
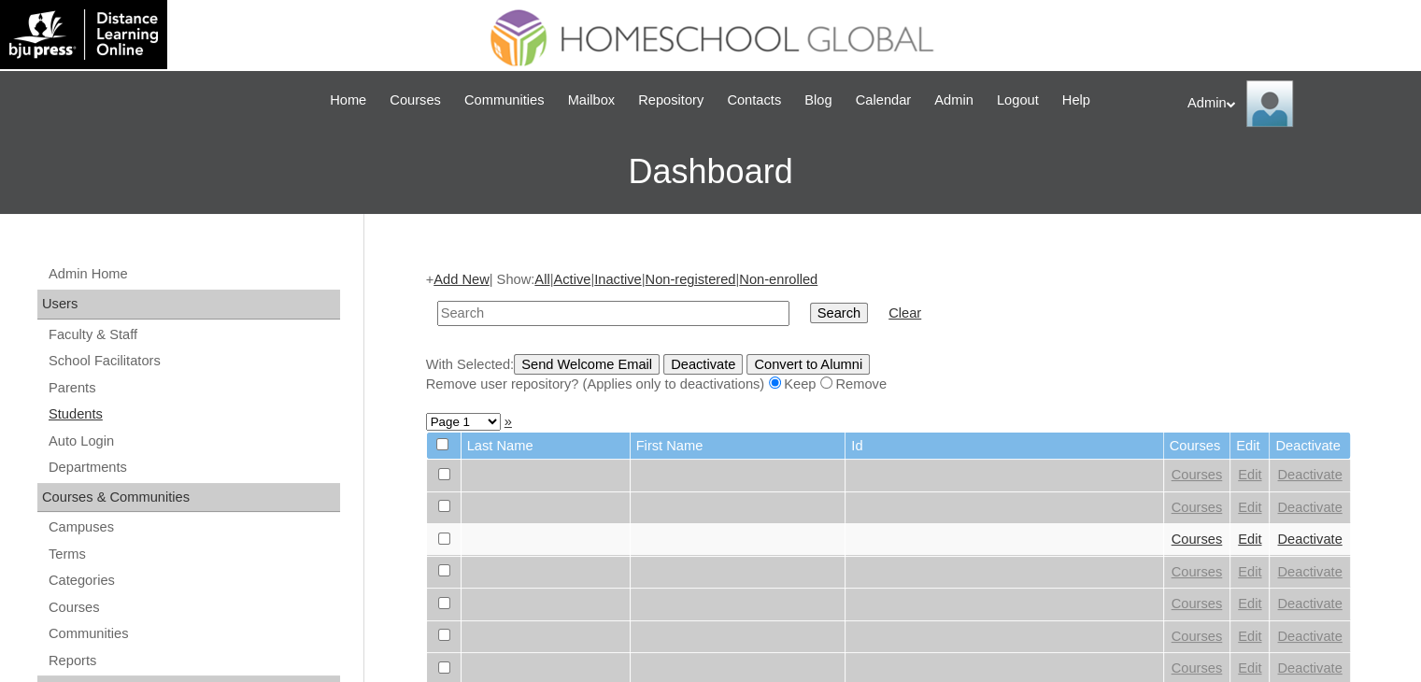
click at [79, 408] on link "Students" at bounding box center [193, 414] width 293 height 23
click at [80, 421] on link "Students" at bounding box center [193, 414] width 293 height 23
click at [503, 314] on input "text" at bounding box center [613, 313] width 352 height 25
type input "galang"
click at [810, 315] on input "Search" at bounding box center [839, 313] width 58 height 21
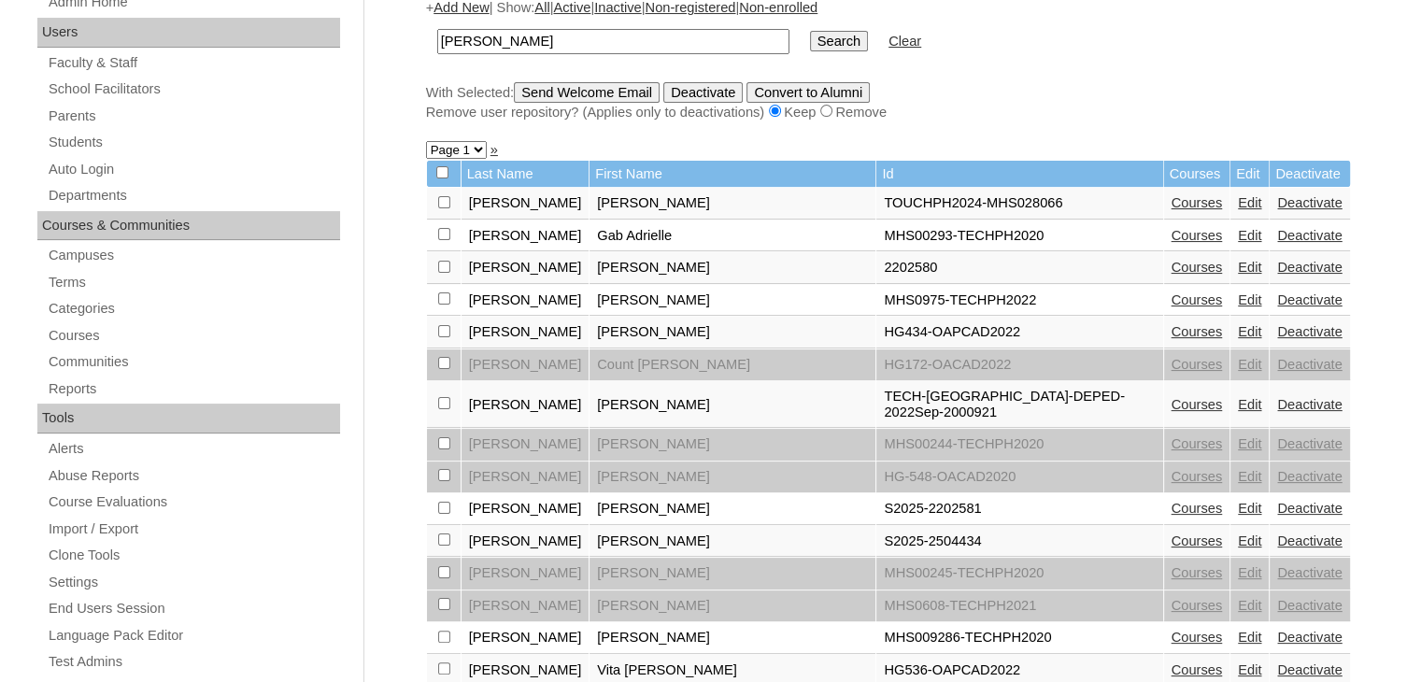
scroll to position [273, 0]
click at [1172, 533] on link "Courses" at bounding box center [1197, 540] width 51 height 15
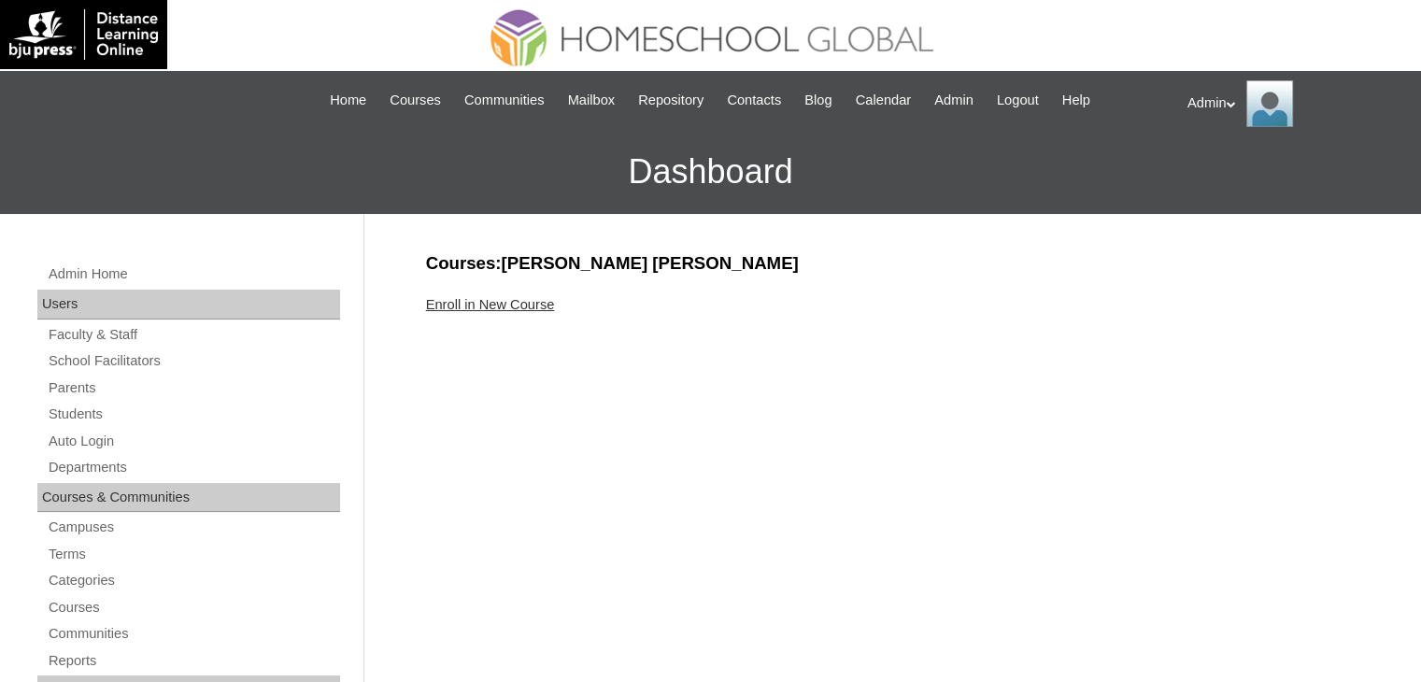
click at [547, 304] on link "Enroll in New Course" at bounding box center [490, 304] width 129 height 15
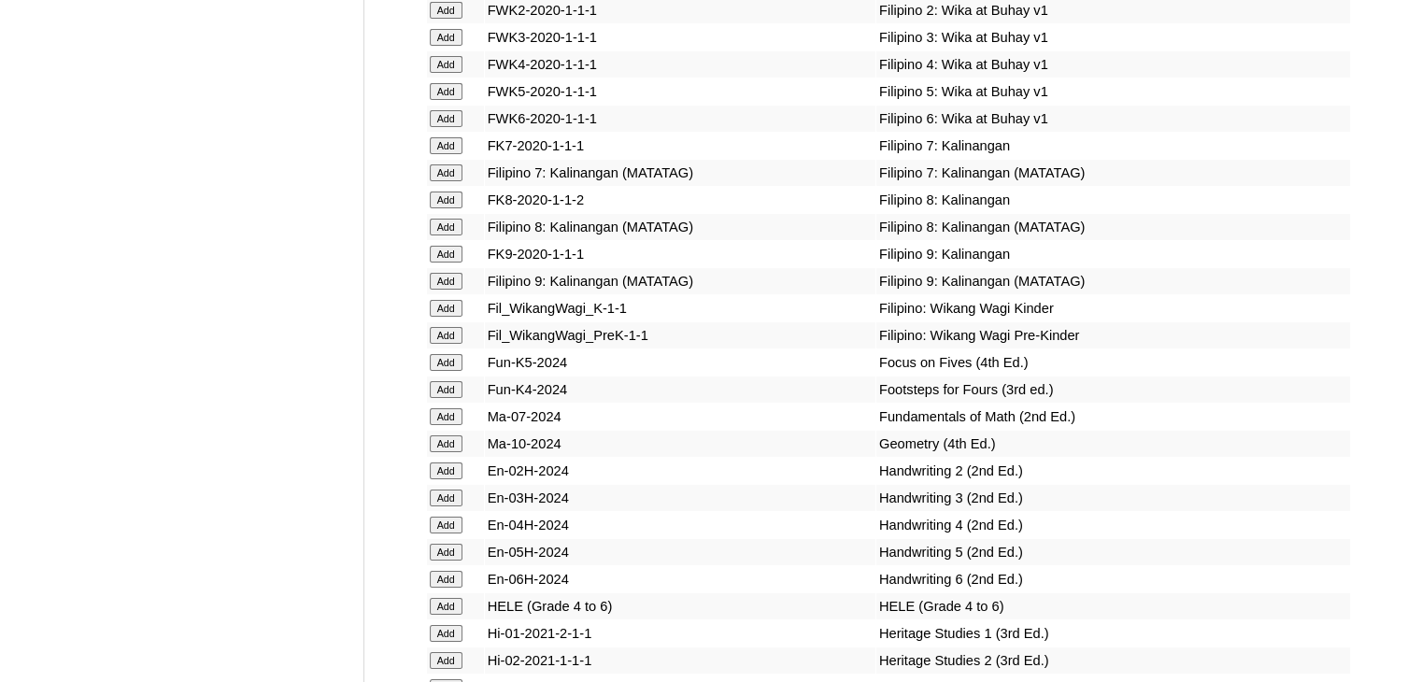
scroll to position [6335, 0]
click at [450, 397] on input "Add" at bounding box center [446, 388] width 33 height 17
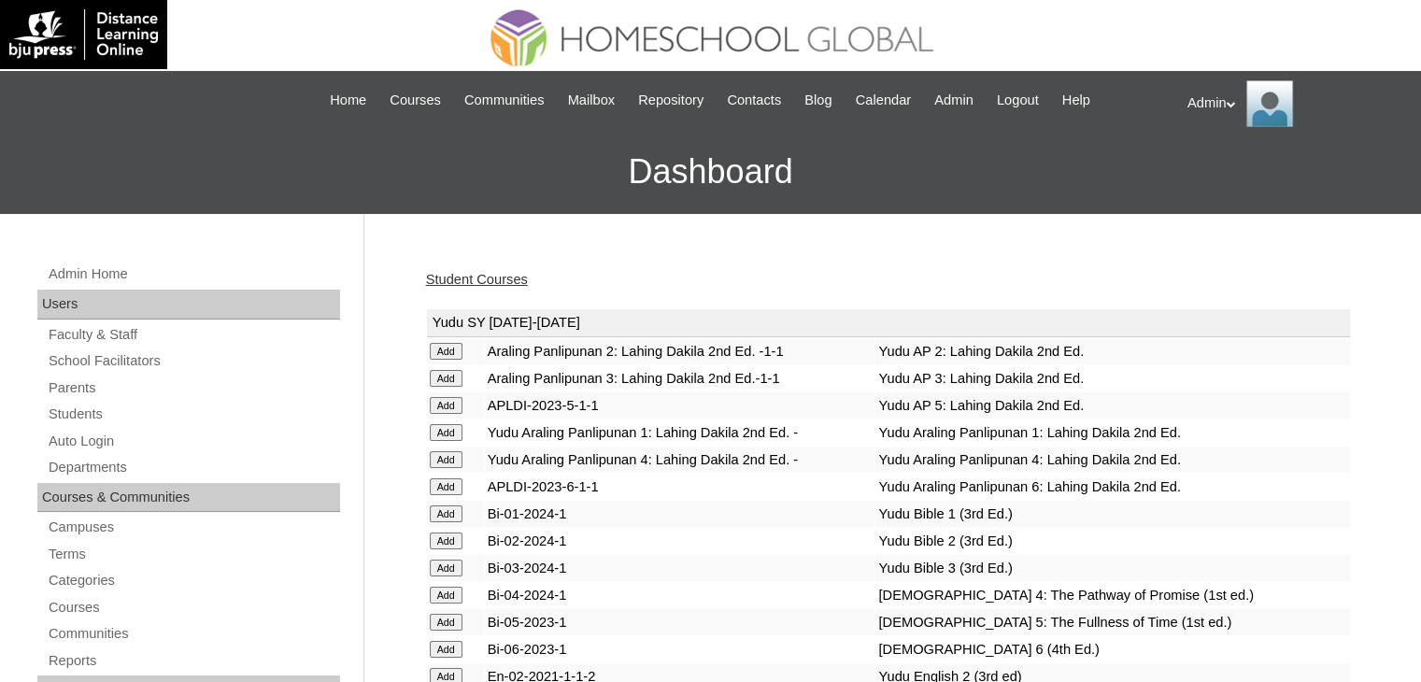
click at [450, 424] on input "Add" at bounding box center [446, 432] width 33 height 17
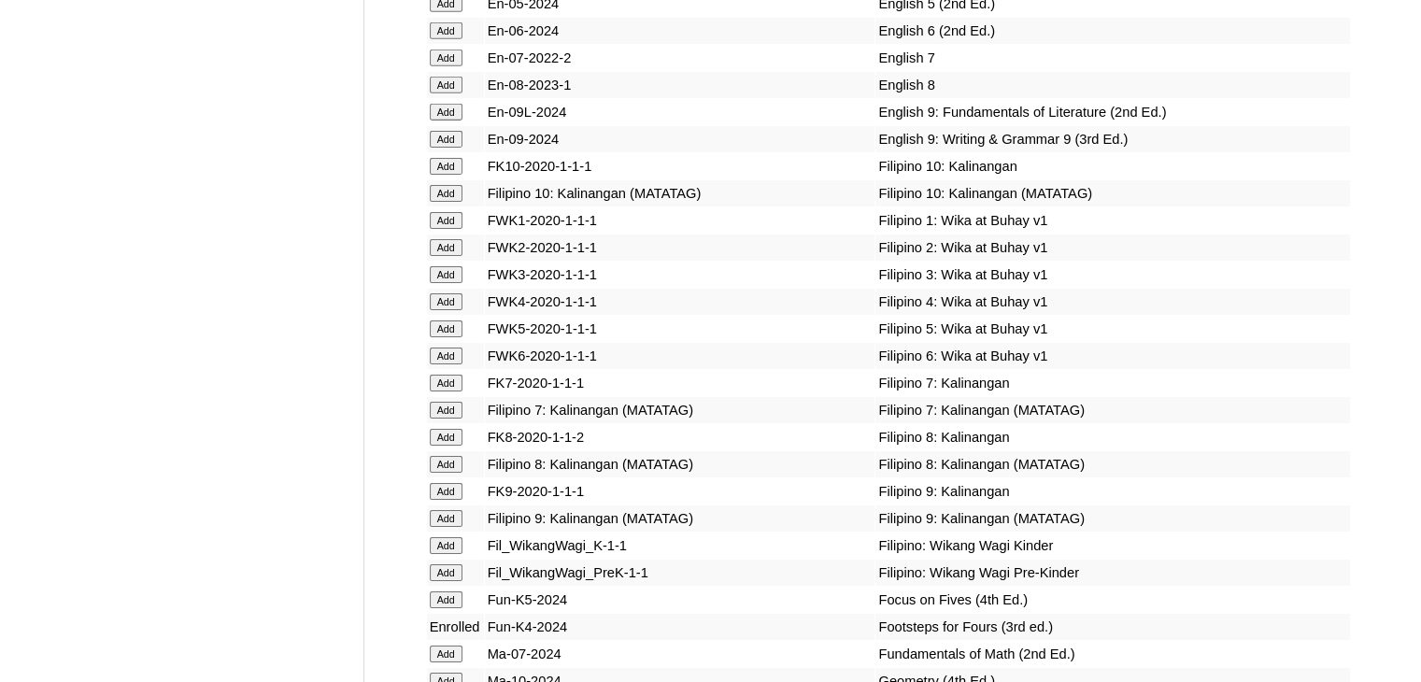
scroll to position [6877, 0]
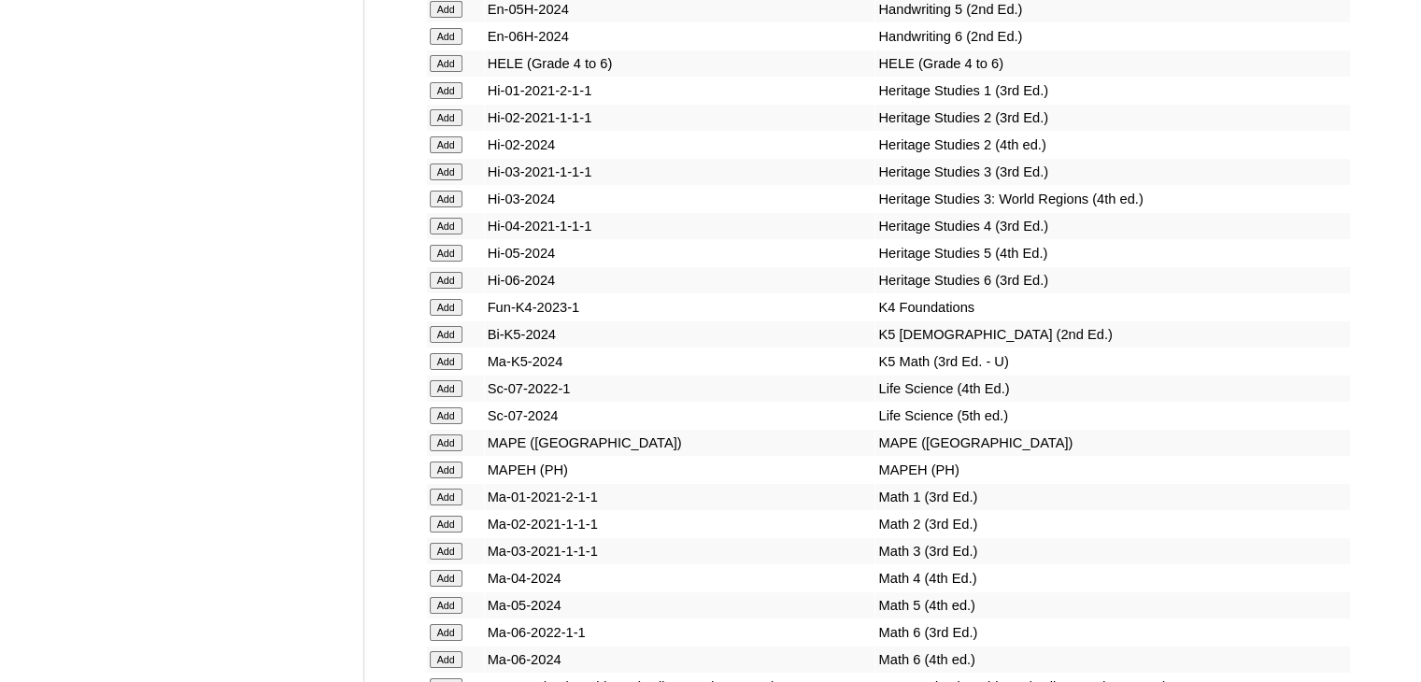
click at [435, 316] on input "Add" at bounding box center [446, 307] width 33 height 17
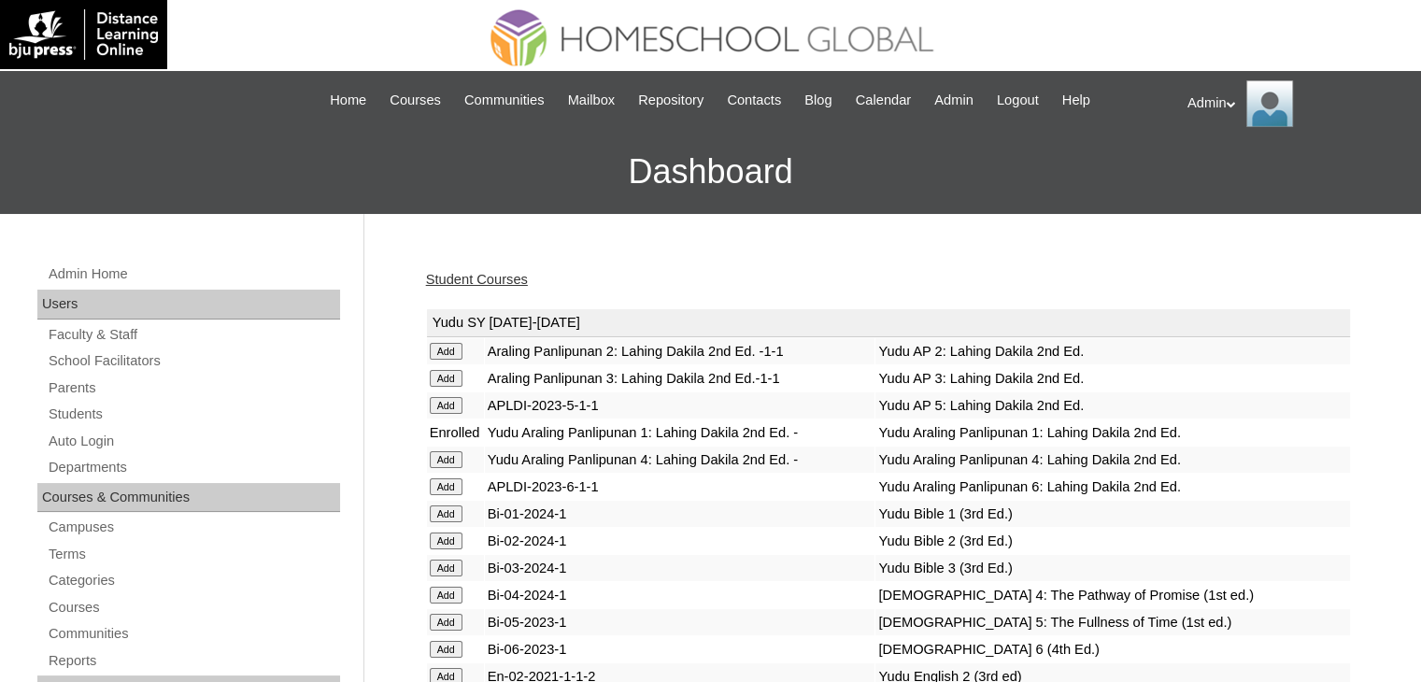
click at [507, 281] on link "Student Courses" at bounding box center [477, 279] width 102 height 15
click at [516, 283] on link "Student Courses" at bounding box center [477, 279] width 102 height 15
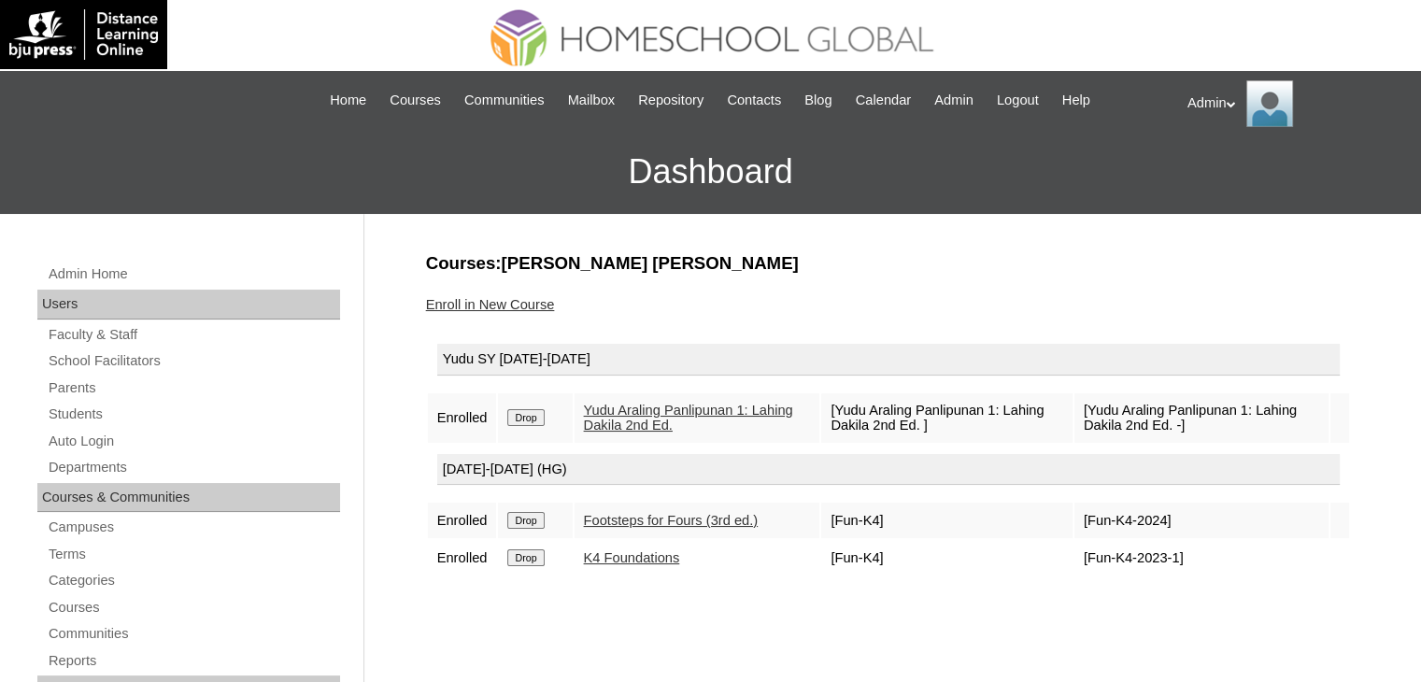
click at [519, 414] on input "Drop" at bounding box center [525, 417] width 36 height 17
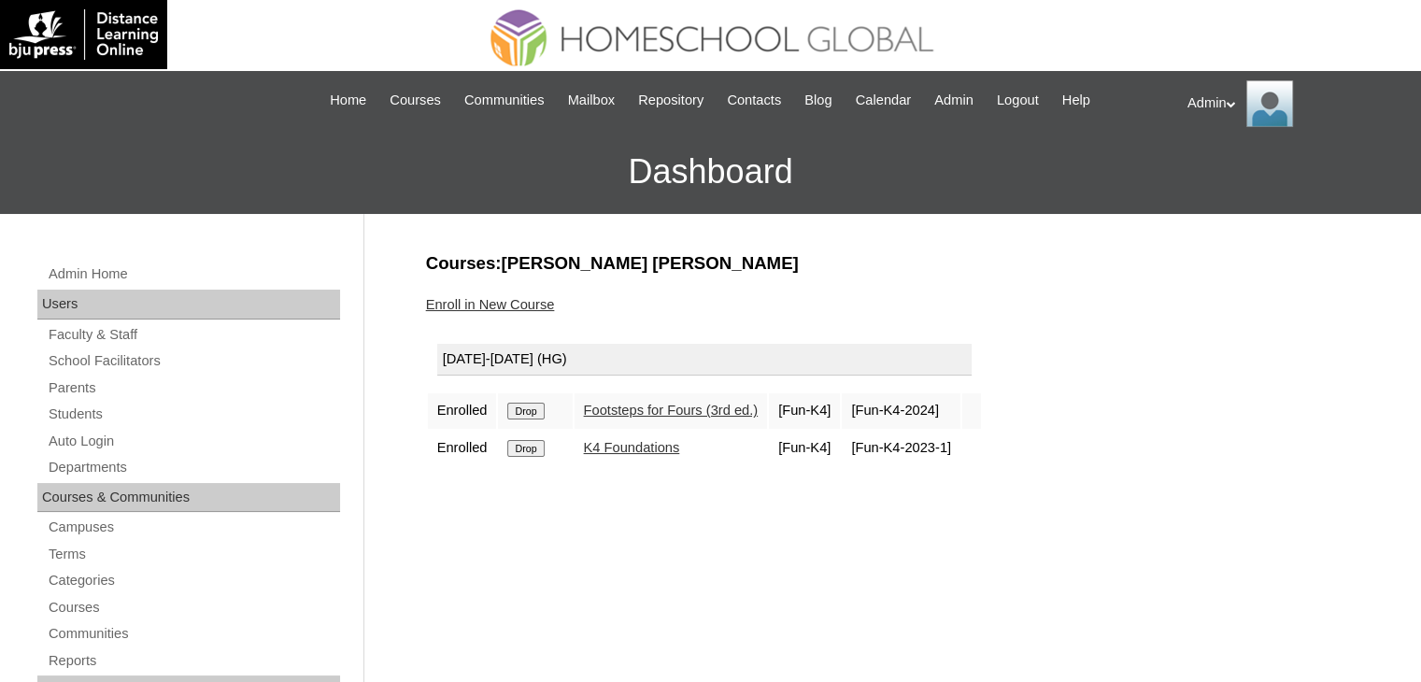
click at [544, 410] on input "Drop" at bounding box center [525, 411] width 36 height 17
